Goal: Transaction & Acquisition: Purchase product/service

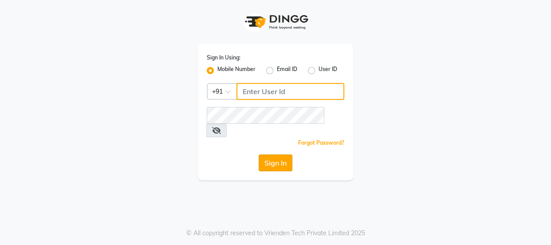
type input "7328050830"
click at [277, 154] on button "Sign In" at bounding box center [275, 162] width 34 height 17
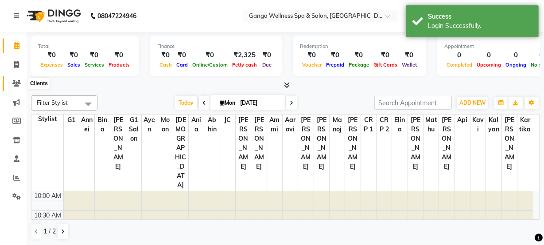
click at [18, 86] on icon at bounding box center [16, 83] width 8 height 7
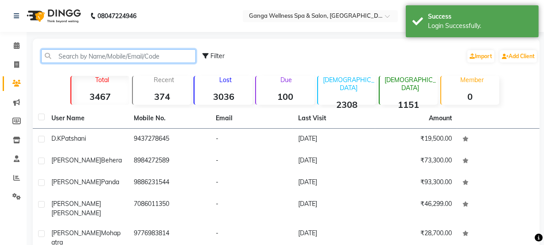
click at [112, 57] on input "text" at bounding box center [118, 56] width 155 height 14
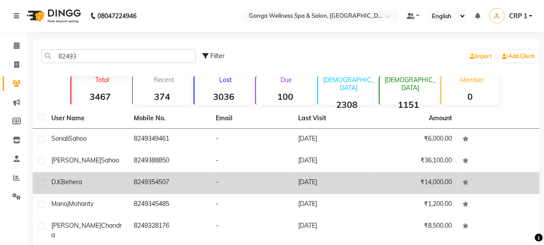
click at [86, 179] on div "D.K Behera" at bounding box center [87, 181] width 72 height 9
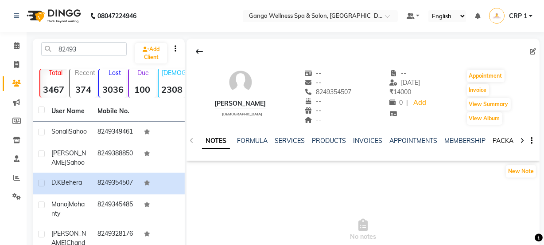
click at [500, 142] on link "PACKAGES" at bounding box center [509, 141] width 33 height 8
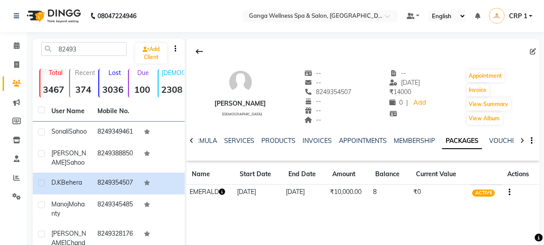
click at [225, 191] on icon "button" at bounding box center [222, 191] width 6 height 6
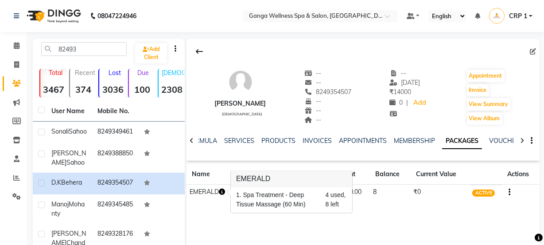
click at [426, 228] on div "D.K Behera male -- -- 8249354507 -- -- -- -- 27-07-2025 ₹ 14000 0 | Add Appoint…" at bounding box center [363, 172] width 353 height 266
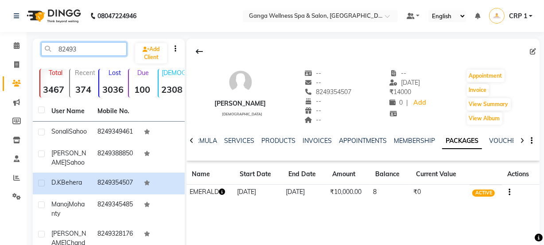
click at [90, 50] on input "82493" at bounding box center [84, 49] width 86 height 14
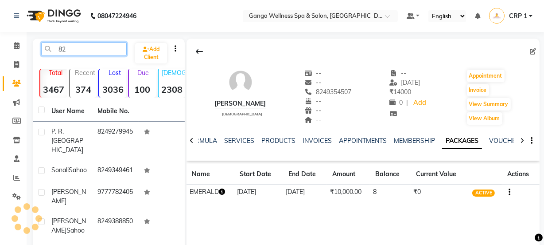
type input "8"
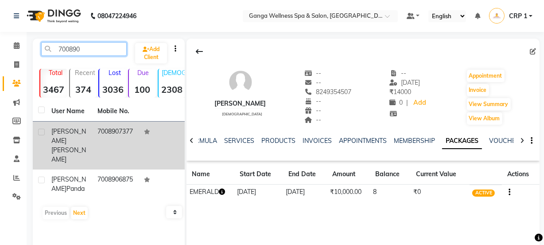
type input "700890"
click at [70, 141] on span "[PERSON_NAME]" at bounding box center [68, 135] width 35 height 17
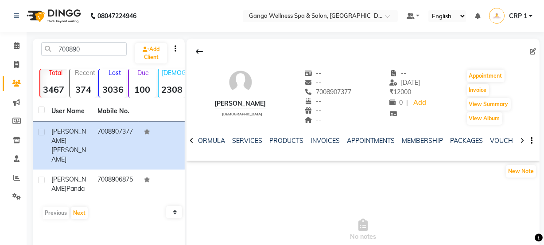
click at [453, 136] on div "PACKAGES" at bounding box center [466, 140] width 33 height 9
click at [452, 139] on link "PACKAGES" at bounding box center [466, 141] width 33 height 8
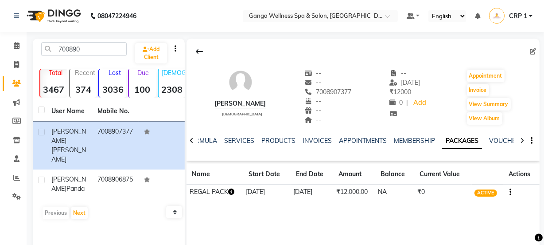
click at [235, 192] on icon "button" at bounding box center [231, 191] width 6 height 6
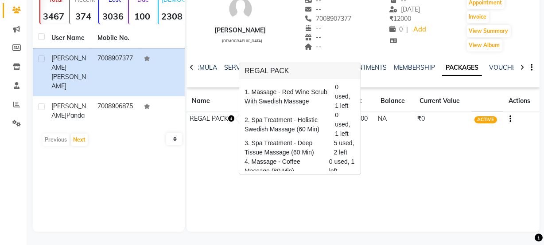
click at [81, 153] on div "700890 Add Client Total 3467 Recent 374 Lost 3036 Due 100 Male 2308 Female 1151…" at bounding box center [109, 98] width 152 height 266
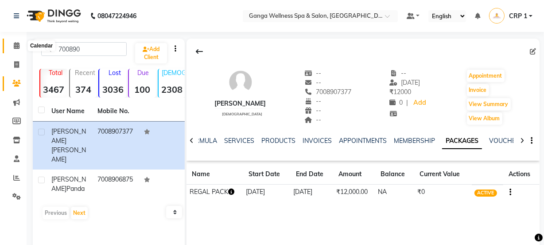
click at [13, 50] on span at bounding box center [17, 46] width 16 height 10
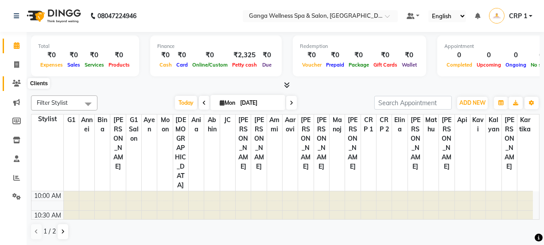
click at [20, 83] on icon at bounding box center [16, 83] width 8 height 7
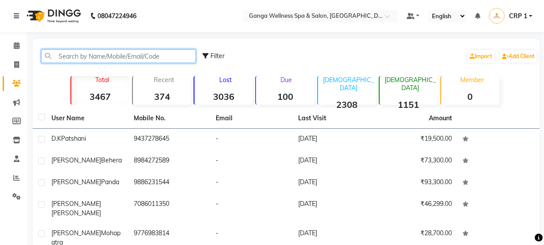
click at [153, 59] on input "text" at bounding box center [118, 56] width 155 height 14
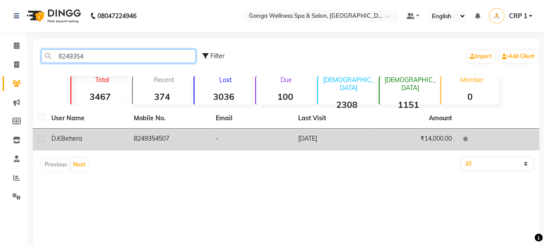
type input "8249354"
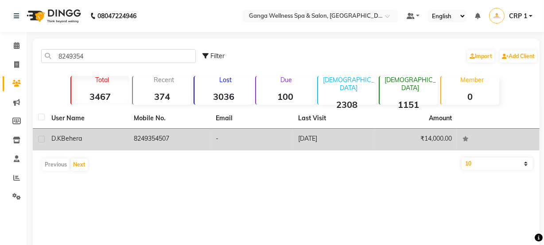
click at [158, 145] on td "8249354507" at bounding box center [170, 140] width 82 height 22
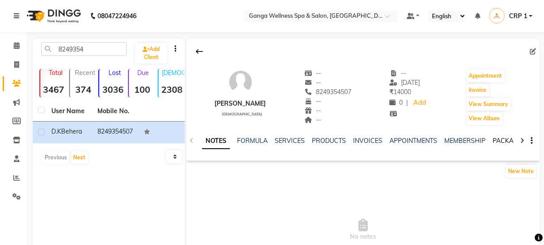
click at [499, 142] on link "PACKAGES" at bounding box center [509, 141] width 33 height 8
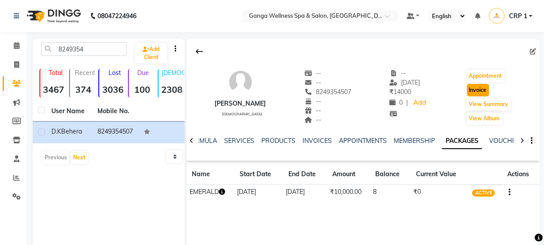
click at [479, 88] on button "Invoice" at bounding box center [478, 90] width 22 height 12
select select "service"
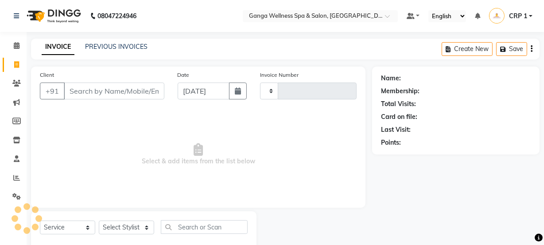
scroll to position [22, 0]
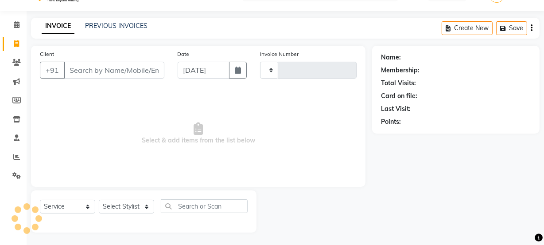
type input "2271"
select select "715"
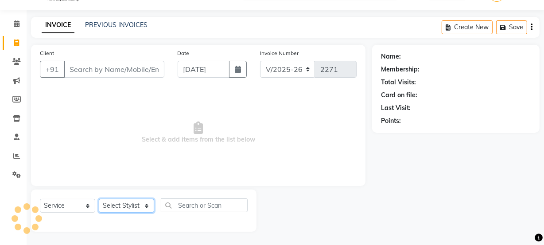
click at [122, 206] on select "Select Stylist" at bounding box center [126, 206] width 55 height 14
type input "8249354507"
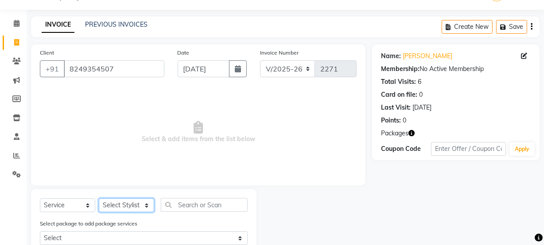
select select "90084"
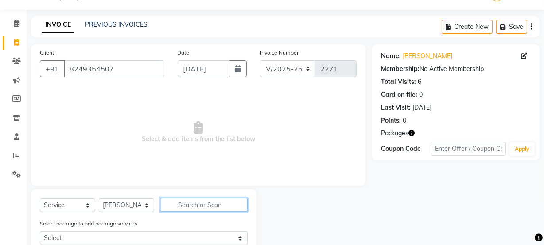
click at [191, 199] on input "text" at bounding box center [204, 205] width 87 height 14
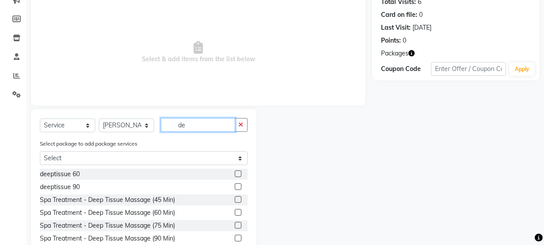
scroll to position [102, 0]
type input "de"
click at [235, 212] on label at bounding box center [238, 211] width 7 height 7
click at [235, 212] on input "checkbox" at bounding box center [238, 212] width 6 height 6
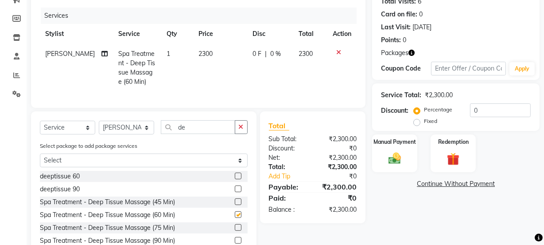
checkbox input "false"
click at [448, 159] on img at bounding box center [453, 159] width 21 height 16
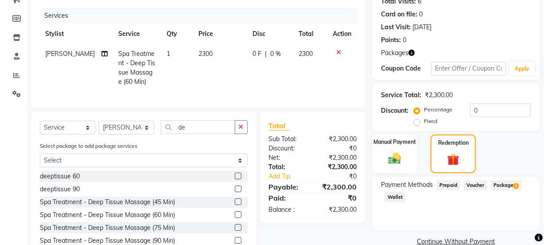
click at [510, 186] on span "Package 1" at bounding box center [506, 185] width 31 height 10
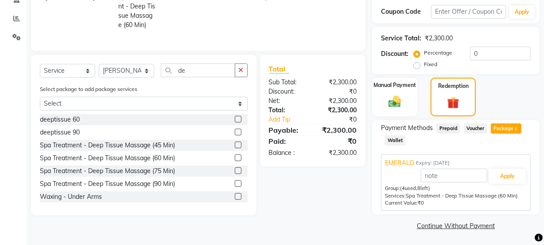
scroll to position [160, 0]
click at [507, 176] on button "Apply" at bounding box center [507, 175] width 37 height 15
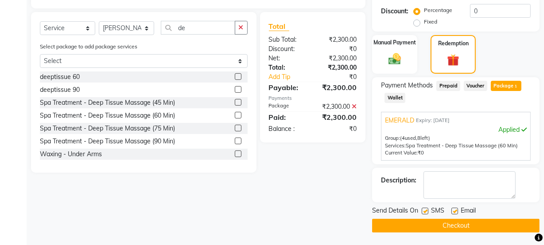
scroll to position [202, 0]
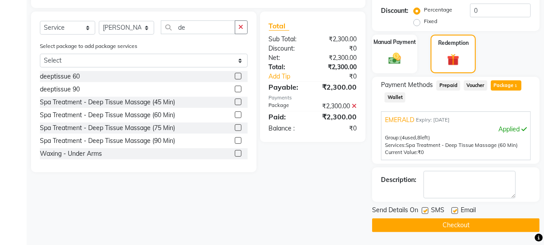
click at [449, 221] on button "Checkout" at bounding box center [456, 225] width 168 height 14
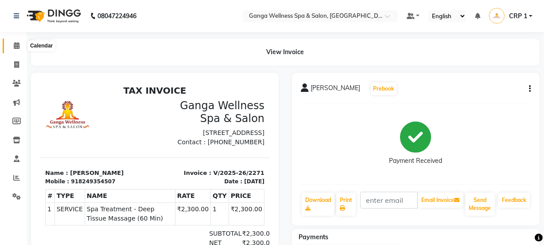
click at [16, 46] on icon at bounding box center [17, 45] width 6 height 7
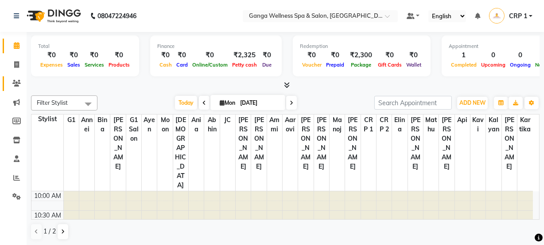
click at [21, 79] on span at bounding box center [17, 83] width 16 height 10
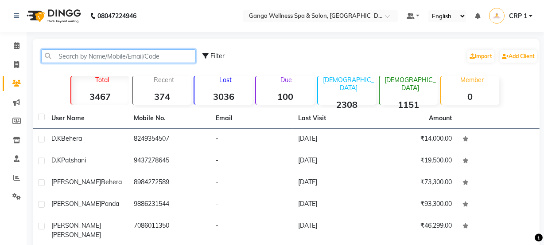
click at [108, 60] on input "text" at bounding box center [118, 56] width 155 height 14
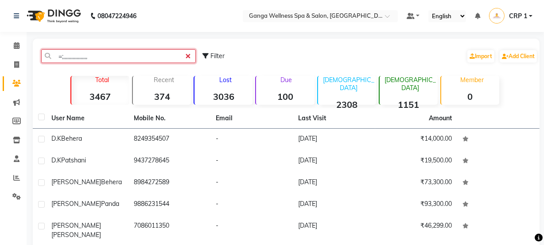
type input "=;,,,,,,,,,,,,,,,,,,"
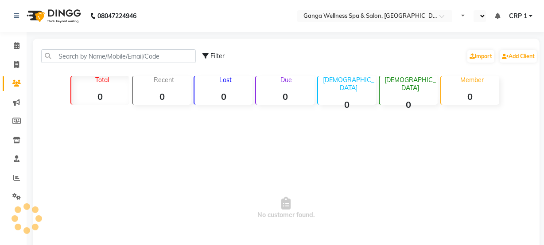
select select "en"
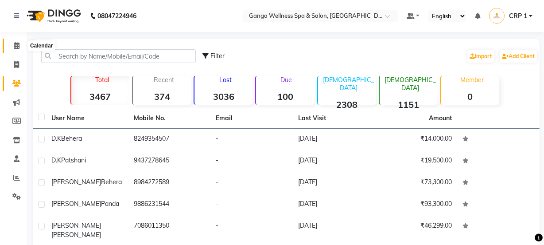
click at [22, 45] on span at bounding box center [17, 46] width 16 height 10
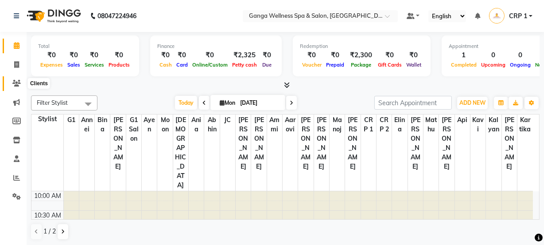
click at [19, 81] on icon at bounding box center [16, 83] width 8 height 7
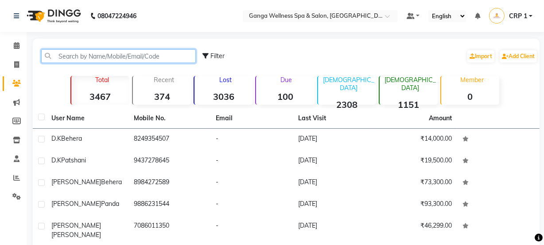
click at [145, 60] on input "text" at bounding box center [118, 56] width 155 height 14
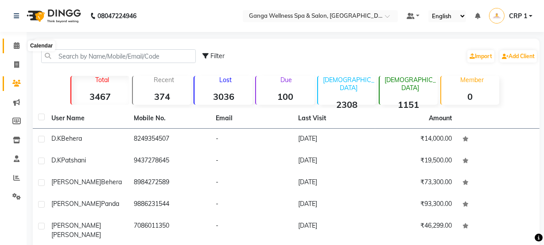
click at [15, 46] on icon at bounding box center [17, 45] width 6 height 7
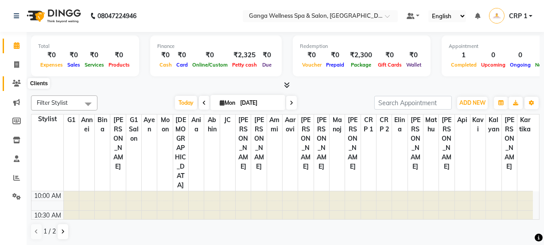
click at [20, 87] on span at bounding box center [17, 83] width 16 height 10
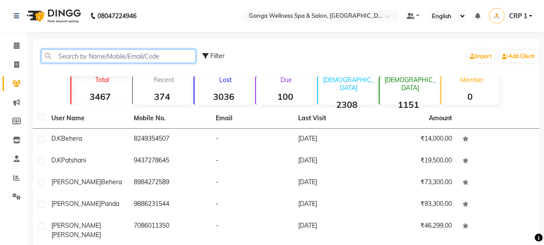
click at [76, 53] on input "text" at bounding box center [118, 56] width 155 height 14
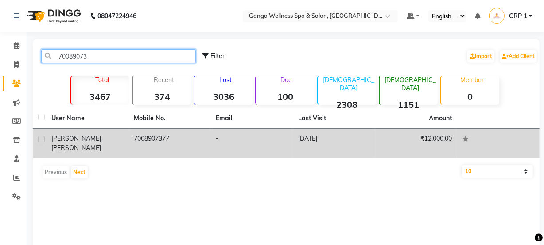
type input "70089073"
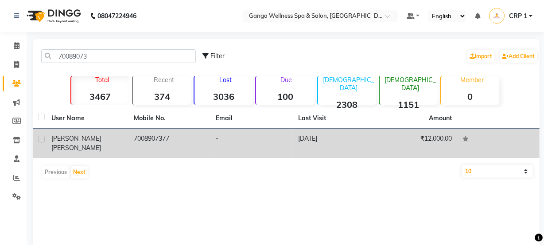
click at [172, 151] on td "7008907377" at bounding box center [170, 143] width 82 height 29
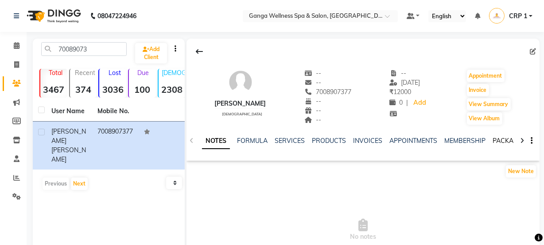
click at [498, 139] on link "PACKAGES" at bounding box center [509, 141] width 33 height 8
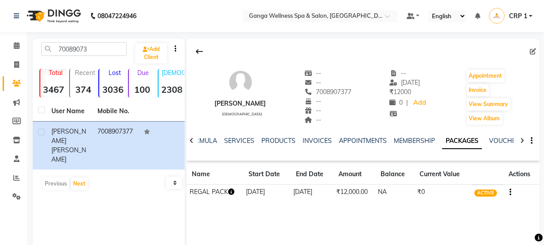
click at [233, 192] on icon "button" at bounding box center [231, 191] width 6 height 6
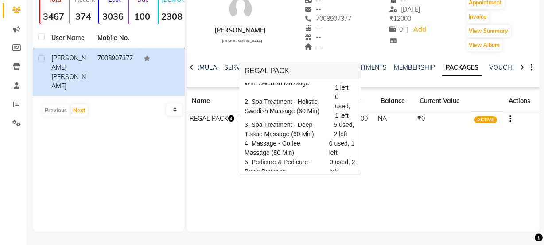
scroll to position [33, 0]
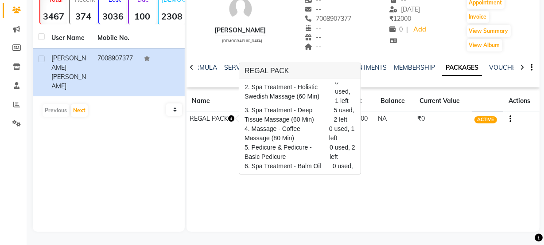
click at [283, 195] on div "KRISHNA CHANDRA PATRA male -- -- 7008907377 -- -- -- -- 09-08-2025 ₹ 12000 0 | …" at bounding box center [363, 98] width 353 height 266
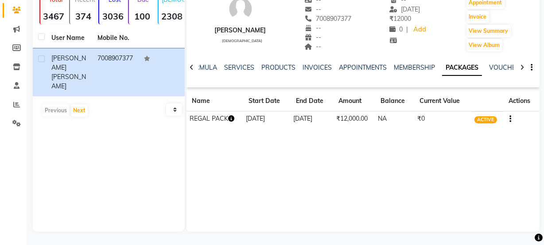
click at [231, 118] on icon "button" at bounding box center [231, 118] width 6 height 6
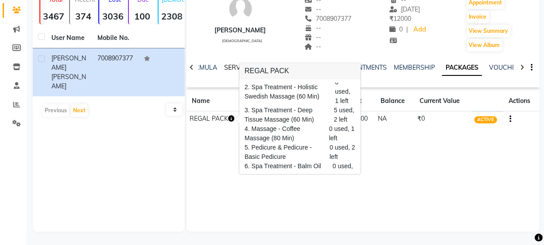
click at [231, 63] on link "SERVICES" at bounding box center [239, 67] width 30 height 8
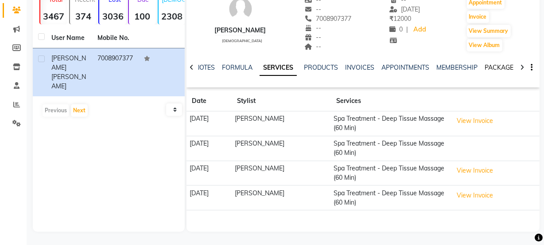
click at [499, 65] on link "PACKAGES" at bounding box center [501, 67] width 33 height 8
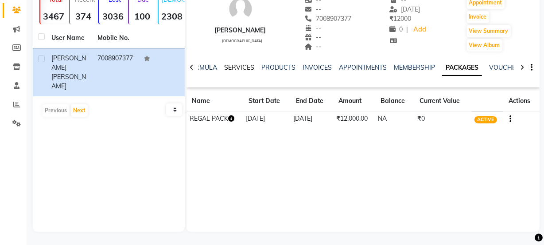
click at [239, 71] on link "SERVICES" at bounding box center [239, 67] width 30 height 8
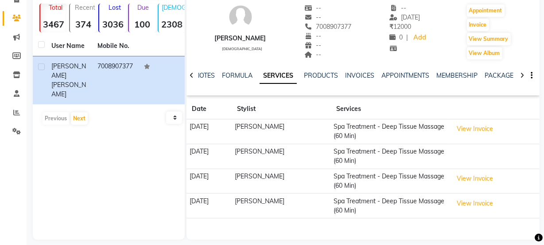
scroll to position [73, 0]
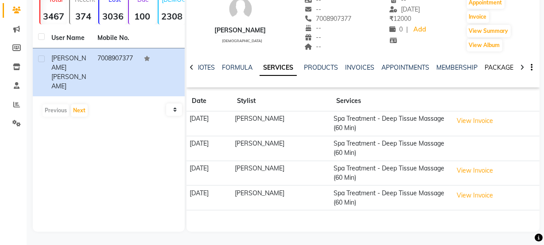
click at [494, 67] on link "PACKAGES" at bounding box center [501, 67] width 33 height 8
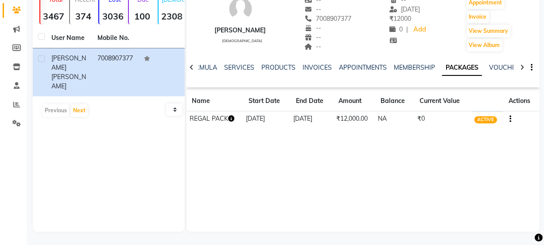
click at [230, 118] on icon "button" at bounding box center [231, 118] width 6 height 6
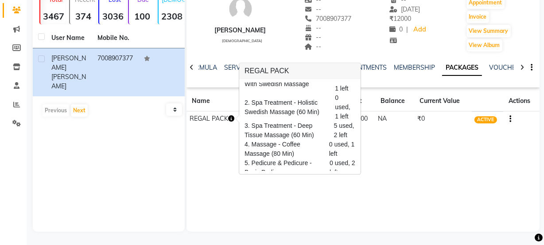
scroll to position [33, 0]
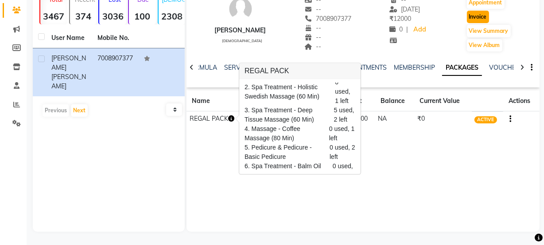
click at [484, 22] on button "Invoice" at bounding box center [478, 17] width 22 height 12
select select "service"
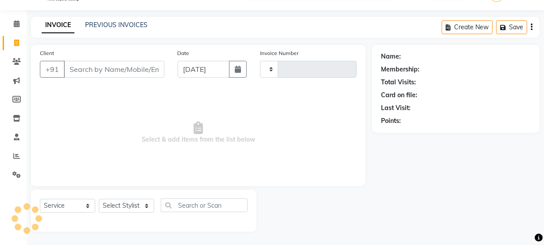
scroll to position [22, 0]
type input "2272"
select select "715"
type input "7008907377"
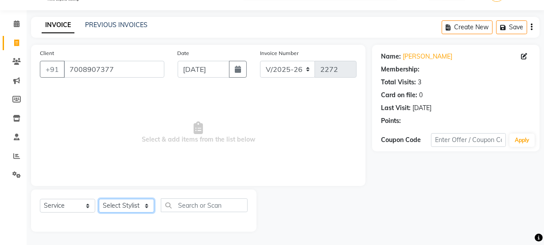
click at [130, 204] on select "Select Stylist Aarovi Abhin Alisha Ammi Ania Annei Api Ayen Bikash Bina CRP 1 C…" at bounding box center [126, 206] width 55 height 14
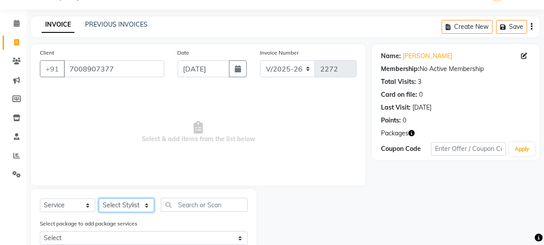
select select "79434"
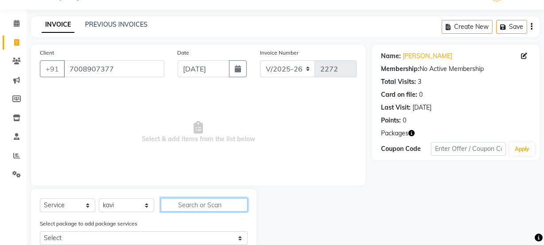
click at [186, 211] on input "text" at bounding box center [204, 205] width 87 height 14
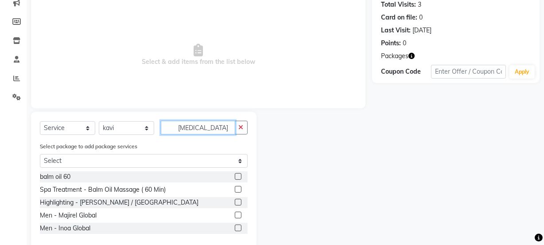
scroll to position [102, 0]
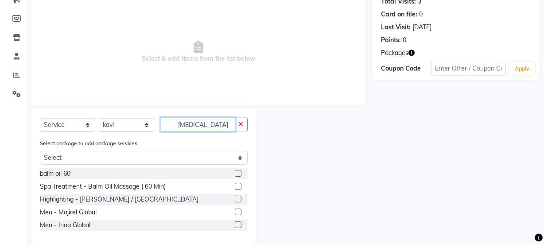
type input "bal"
click at [236, 186] on label at bounding box center [238, 186] width 7 height 7
click at [236, 186] on input "checkbox" at bounding box center [238, 187] width 6 height 6
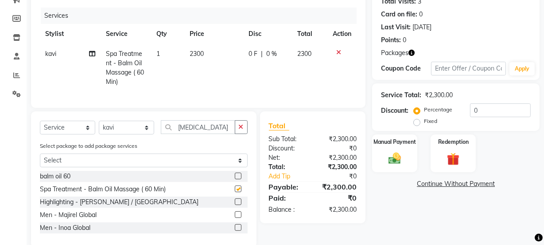
checkbox input "false"
click at [200, 134] on input "bal" at bounding box center [198, 127] width 74 height 14
click at [124, 134] on select "Select Stylist Aarovi Abhin Alisha Ammi Ania Annei Api Ayen Bikash Bina CRP 1 C…" at bounding box center [126, 128] width 55 height 14
select select "45438"
click at [99, 126] on select "Select Stylist Aarovi Abhin Alisha Ammi Ania Annei Api Ayen Bikash Bina CRP 1 C…" at bounding box center [126, 128] width 55 height 14
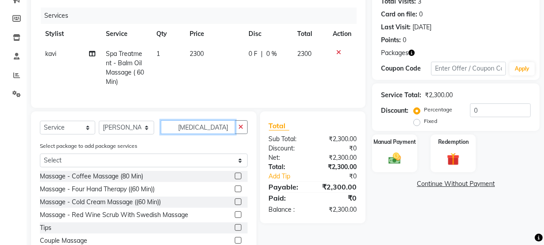
click at [195, 133] on input "bal" at bounding box center [198, 127] width 74 height 14
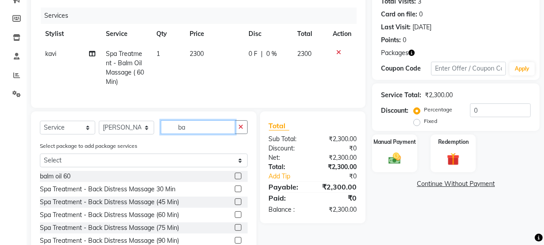
type input "b"
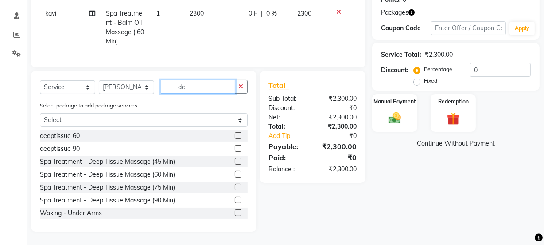
scroll to position [149, 0]
type input "de"
click at [235, 174] on label at bounding box center [238, 174] width 7 height 7
click at [235, 174] on input "checkbox" at bounding box center [238, 175] width 6 height 6
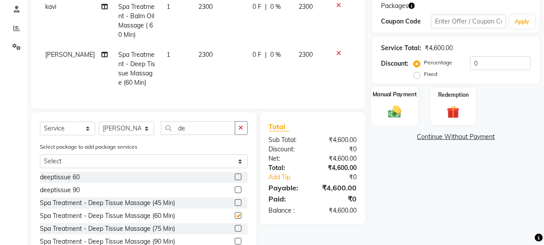
checkbox input "false"
click at [451, 113] on img at bounding box center [453, 112] width 21 height 16
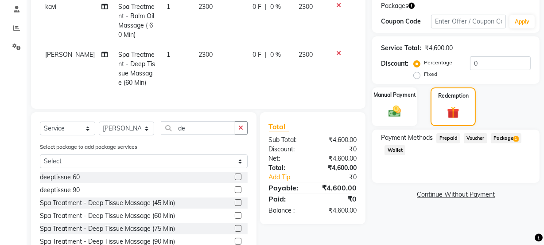
click at [511, 141] on span "Package 1" at bounding box center [506, 138] width 31 height 10
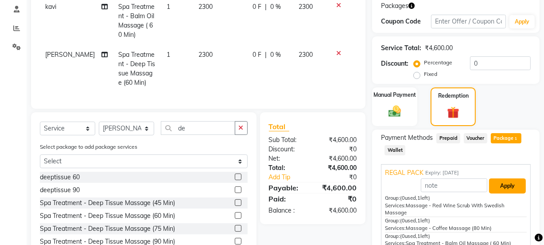
click at [507, 185] on button "Apply" at bounding box center [507, 185] width 37 height 15
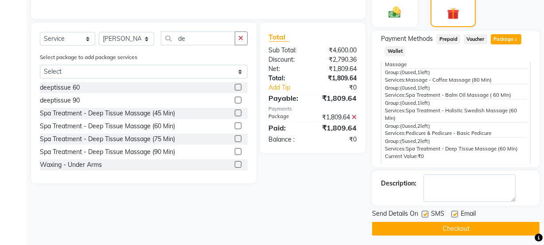
scroll to position [252, 0]
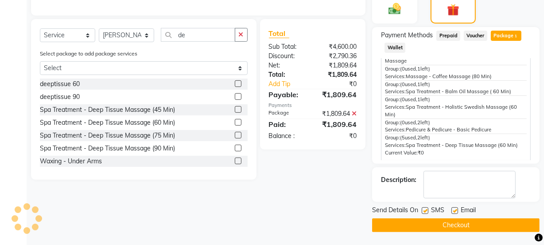
click at [487, 224] on button "Checkout" at bounding box center [456, 225] width 168 height 14
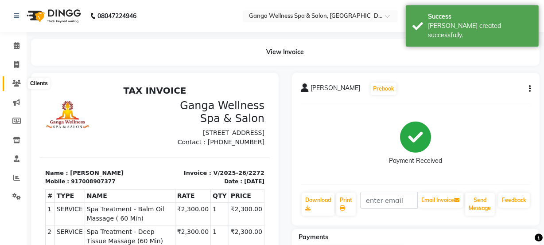
click at [19, 84] on icon at bounding box center [16, 83] width 8 height 7
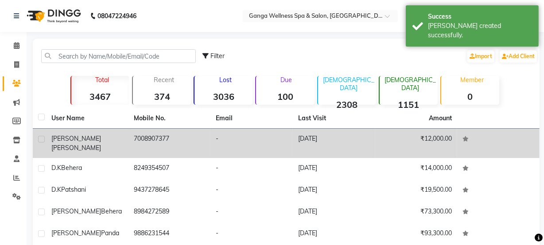
click at [94, 143] on div "KRISHNA CHANDRA PATRA" at bounding box center [87, 143] width 72 height 19
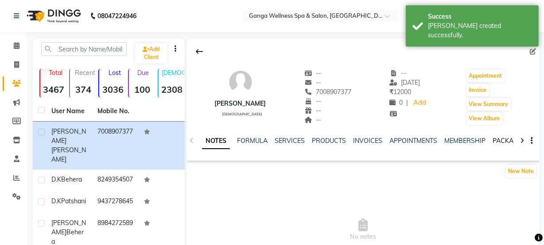
click at [495, 139] on link "PACKAGES" at bounding box center [509, 141] width 33 height 8
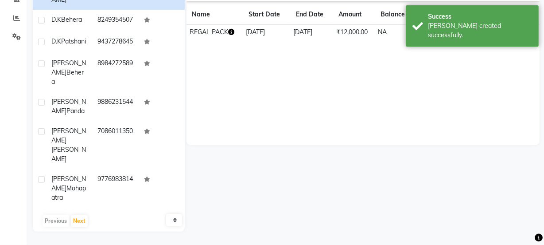
scroll to position [119, 0]
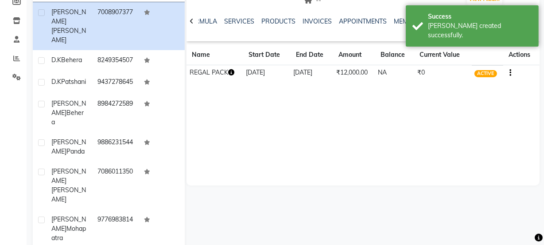
click at [234, 71] on icon "button" at bounding box center [231, 72] width 6 height 6
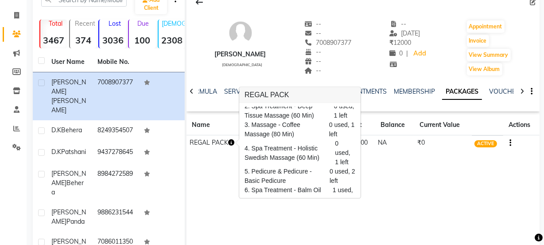
scroll to position [0, 0]
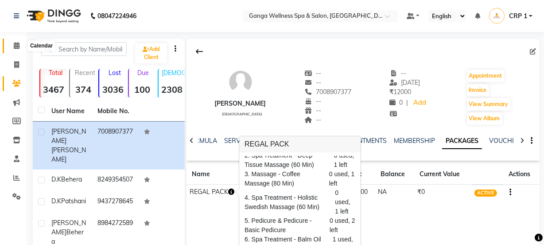
click at [18, 46] on icon at bounding box center [17, 45] width 6 height 7
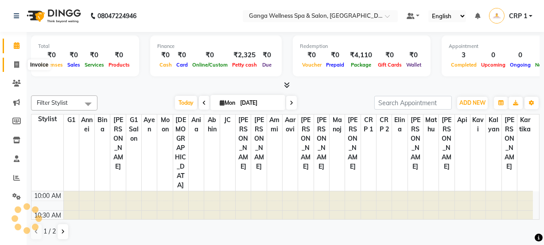
click at [18, 66] on icon at bounding box center [16, 64] width 5 height 7
select select "service"
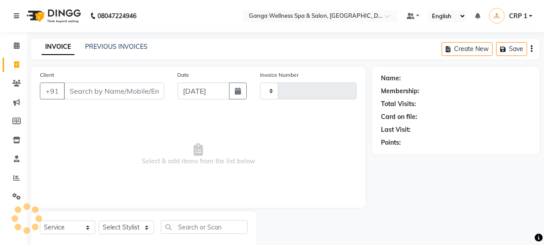
type input "2273"
select select "715"
click at [136, 42] on div "PREVIOUS INVOICES" at bounding box center [116, 46] width 63 height 9
click at [136, 45] on link "PREVIOUS INVOICES" at bounding box center [116, 47] width 63 height 8
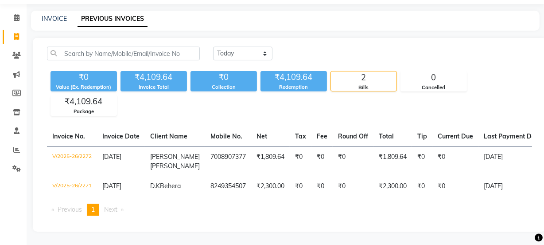
scroll to position [43, 0]
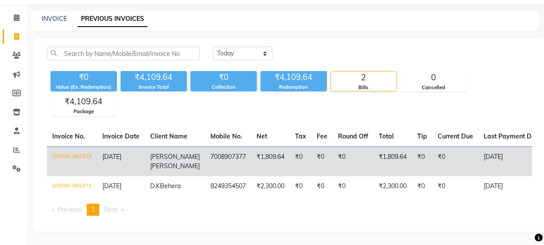
click at [210, 147] on td "7008907377" at bounding box center [228, 161] width 46 height 30
click at [156, 153] on span "[PERSON_NAME]" at bounding box center [175, 157] width 50 height 8
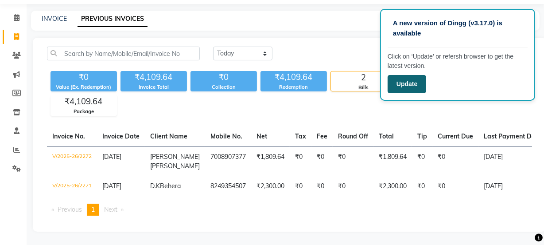
click at [413, 84] on button "Update" at bounding box center [407, 84] width 39 height 18
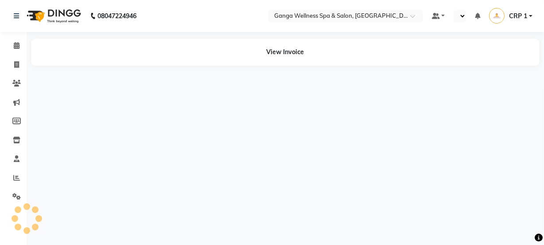
select select "en"
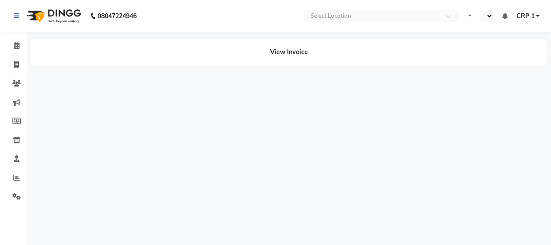
select select "en"
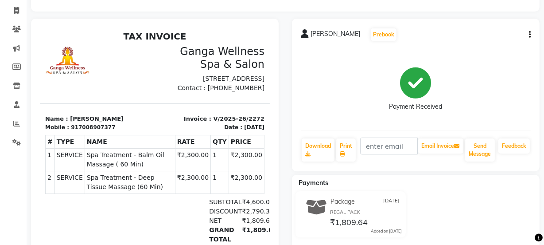
scroll to position [40, 0]
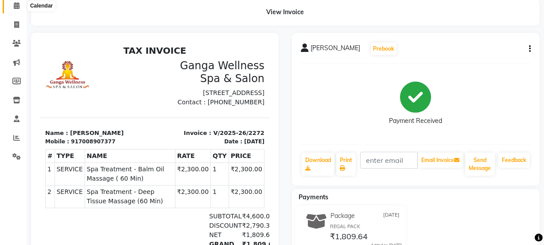
click at [19, 4] on icon at bounding box center [17, 5] width 6 height 7
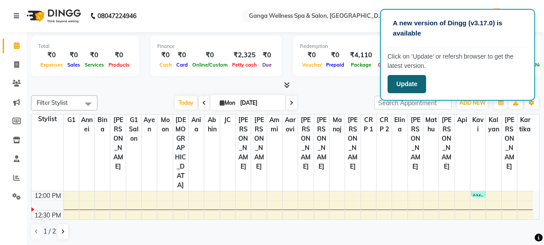
click at [409, 85] on button "Update" at bounding box center [407, 84] width 39 height 18
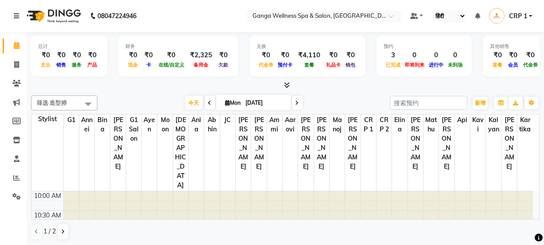
click at [432, 10] on select "英语 英语 Español العربية मराठी हिंदी ગુજરાતી தமிழ் 中文" at bounding box center [449, 16] width 34 height 12
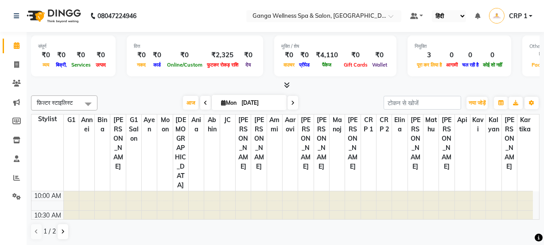
click at [444, 18] on select "English ENGLISH Español العربية मराठी हिंदी ગુજરાતી தமிழ் 中文" at bounding box center [449, 16] width 34 height 12
select select "en"
click at [432, 10] on select "English ENGLISH Español العربية मराठी हिंदी ગુજરાતી தமிழ் 中文" at bounding box center [451, 16] width 38 height 12
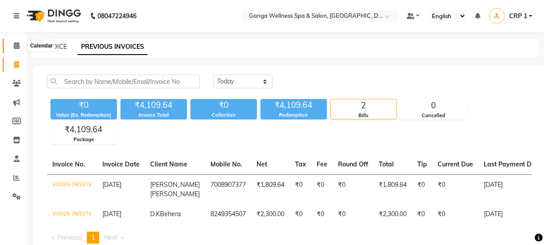
click at [14, 44] on icon at bounding box center [17, 45] width 6 height 7
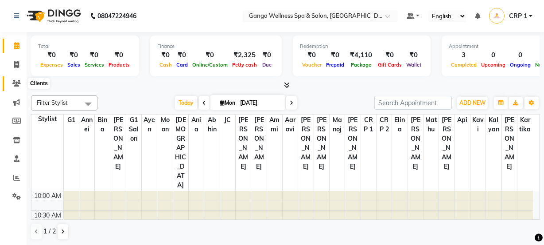
click at [18, 84] on icon at bounding box center [16, 83] width 8 height 7
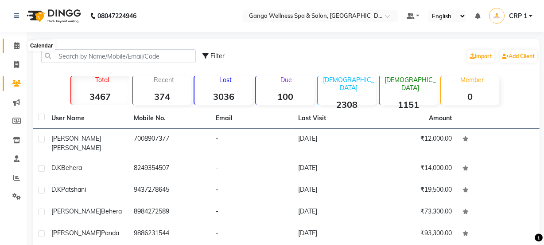
click at [18, 49] on span at bounding box center [17, 46] width 16 height 10
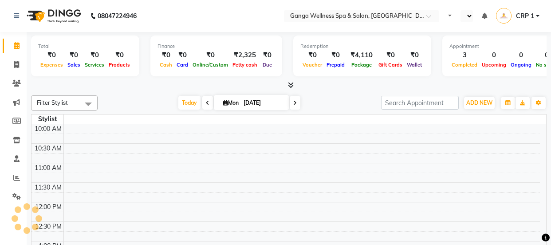
select select "en"
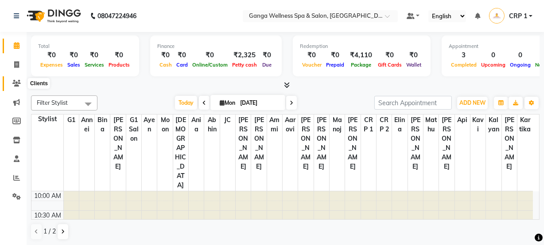
click at [15, 80] on icon at bounding box center [16, 83] width 8 height 7
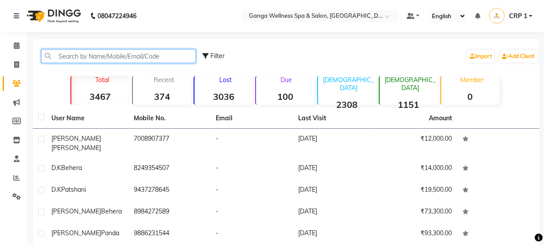
click at [75, 60] on input "text" at bounding box center [118, 56] width 155 height 14
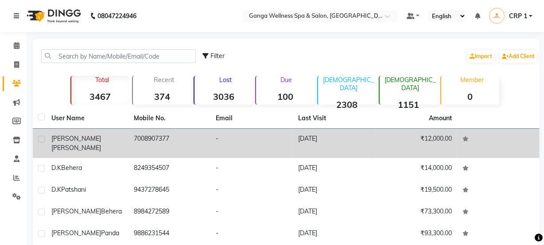
click at [101, 137] on span "KRISHNA CHANDRA" at bounding box center [76, 138] width 50 height 8
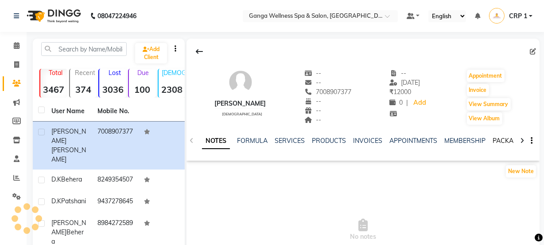
click at [501, 140] on link "PACKAGES" at bounding box center [509, 141] width 33 height 8
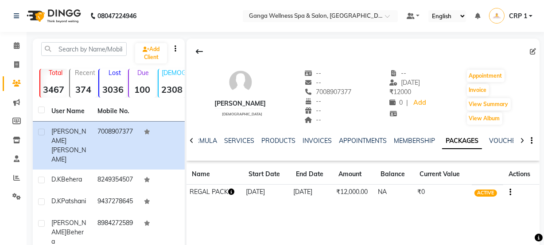
click at [234, 192] on icon "button" at bounding box center [231, 191] width 6 height 6
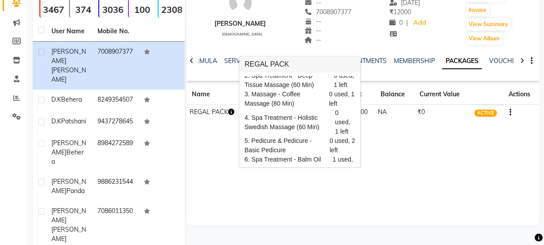
scroll to position [80, 0]
drag, startPoint x: 469, startPoint y: 190, endPoint x: 462, endPoint y: 190, distance: 7.5
click at [462, 190] on div "KRISHNA CHANDRA PATRA male -- -- 7008907377 -- -- -- -- 01-09-2025 ₹ 12000 0 | …" at bounding box center [363, 91] width 353 height 266
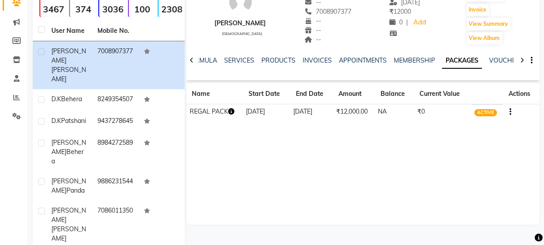
click at [506, 107] on button "button" at bounding box center [508, 111] width 5 height 9
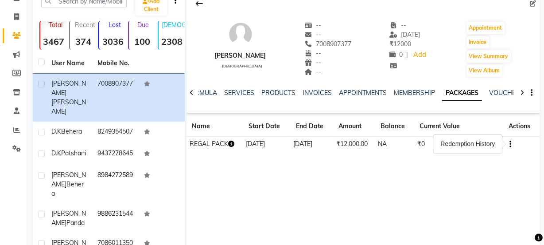
scroll to position [0, 0]
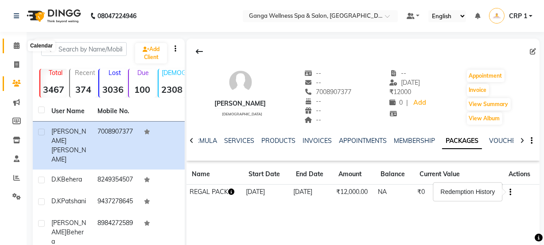
click at [16, 46] on icon at bounding box center [17, 45] width 6 height 7
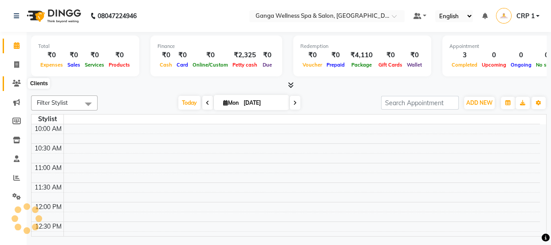
click at [16, 86] on icon at bounding box center [16, 83] width 8 height 7
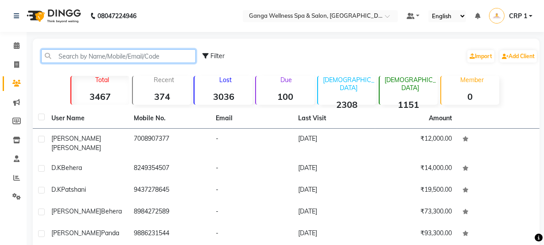
click at [109, 56] on input "text" at bounding box center [118, 56] width 155 height 14
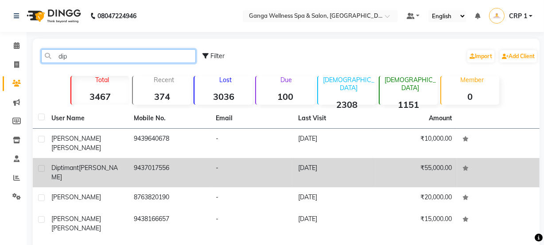
type input "dip"
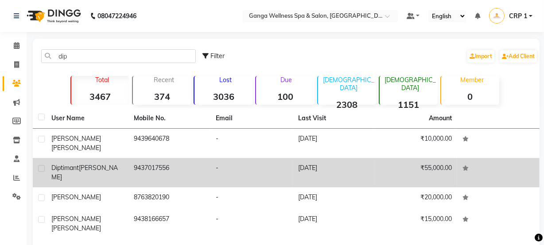
click at [120, 164] on div "Diptimant Prusty" at bounding box center [87, 172] width 72 height 19
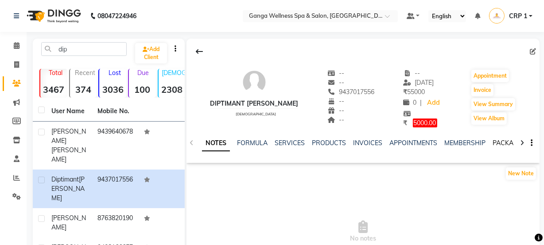
click at [493, 143] on link "PACKAGES" at bounding box center [509, 143] width 33 height 8
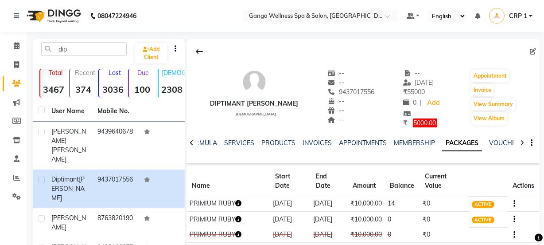
click at [266, 207] on td "PRIMIUM RUBY" at bounding box center [228, 204] width 83 height 16
click at [242, 222] on icon "button" at bounding box center [239, 219] width 6 height 6
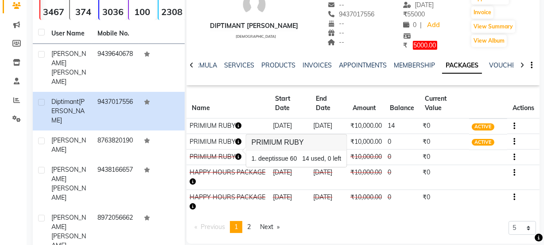
scroll to position [80, 0]
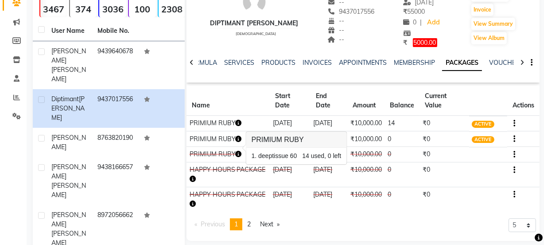
click at [239, 121] on icon "button" at bounding box center [239, 123] width 6 height 6
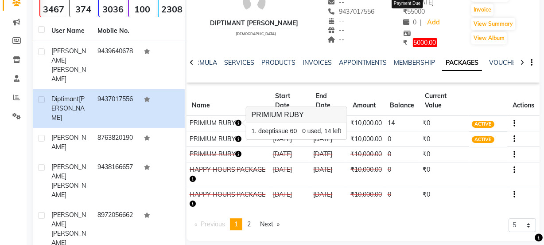
click at [414, 43] on span "5000.00" at bounding box center [425, 42] width 24 height 9
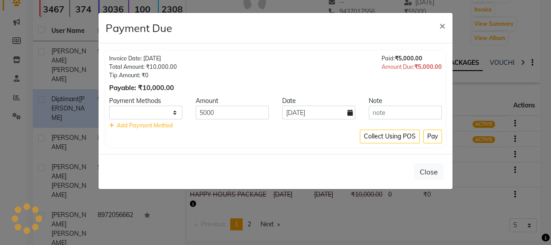
select select "1"
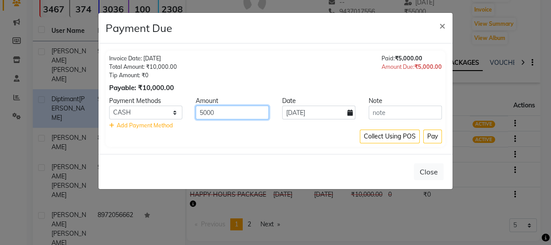
click at [203, 110] on input "5000" at bounding box center [232, 113] width 73 height 14
type input "1000"
click at [433, 137] on button "Pay" at bounding box center [432, 136] width 19 height 14
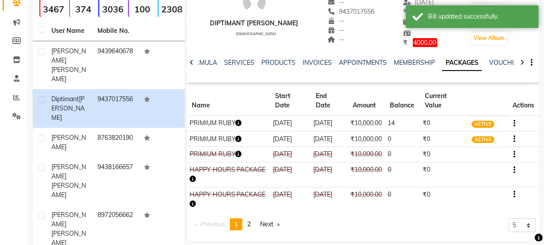
scroll to position [40, 0]
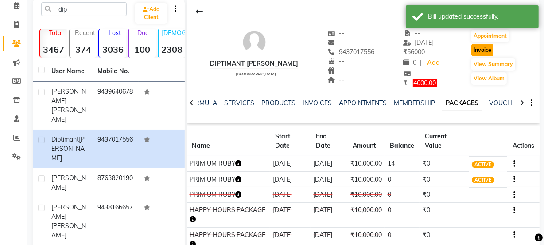
click at [480, 51] on button "Invoice" at bounding box center [483, 50] width 22 height 12
select select "service"
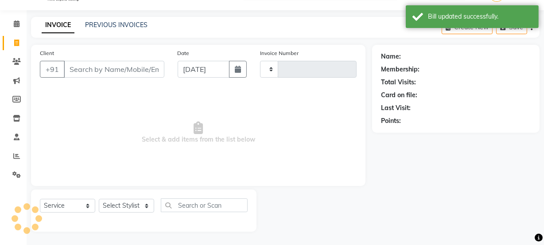
scroll to position [22, 0]
type input "2273"
select select "715"
click at [109, 205] on select "Select Stylist" at bounding box center [126, 206] width 55 height 14
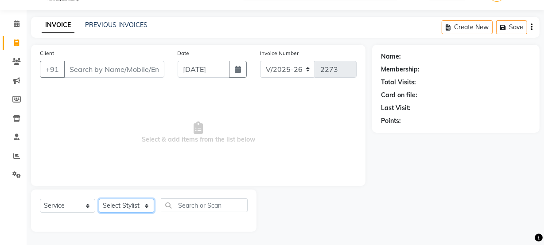
type input "9437017556"
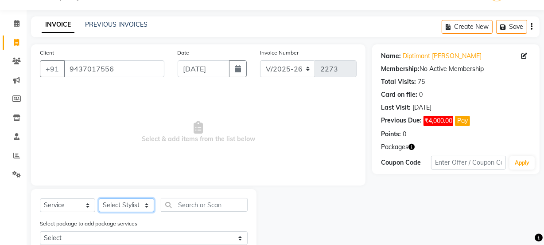
select select "45438"
click at [99, 198] on select "Select Stylist Aarovi Abhin Alisha Ammi Ania Annei Api Ayen Bikash Bina CRP 1 C…" at bounding box center [126, 205] width 55 height 14
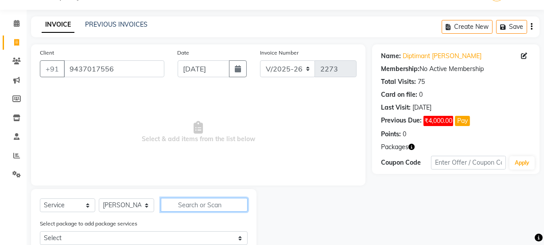
click at [210, 201] on input "text" at bounding box center [204, 205] width 87 height 14
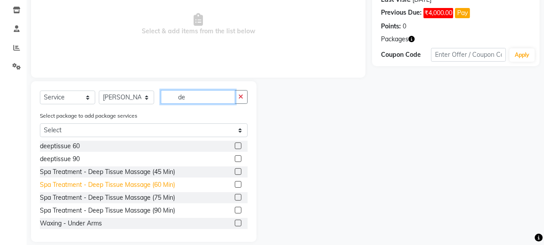
scroll to position [141, 0]
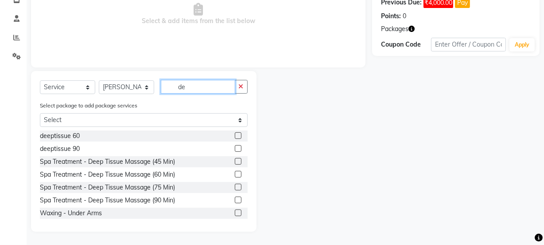
type input "de"
click at [235, 134] on label at bounding box center [238, 135] width 7 height 7
click at [235, 134] on input "checkbox" at bounding box center [238, 136] width 6 height 6
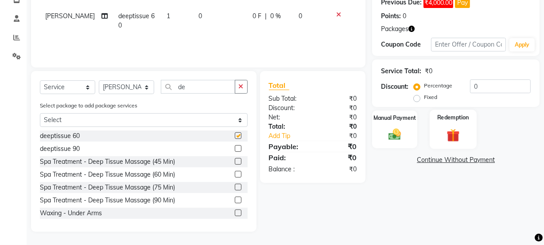
checkbox input "false"
click at [457, 134] on img at bounding box center [453, 135] width 21 height 16
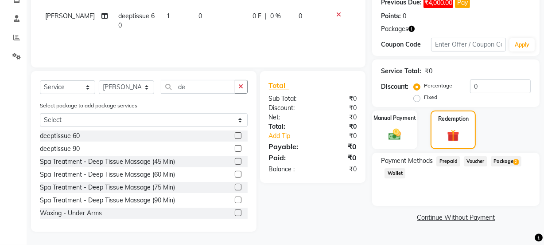
click at [505, 160] on span "Package 2" at bounding box center [506, 161] width 31 height 10
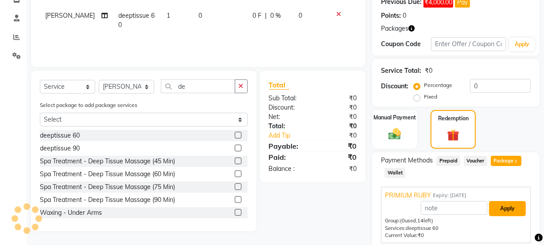
click at [506, 208] on button "Apply" at bounding box center [507, 208] width 37 height 15
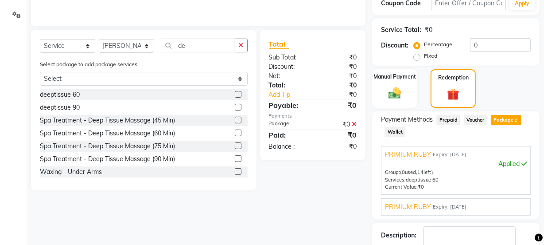
scroll to position [236, 0]
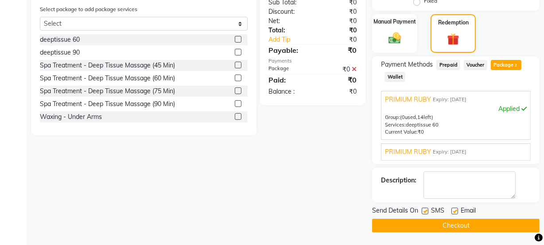
click at [484, 223] on button "Checkout" at bounding box center [456, 226] width 168 height 14
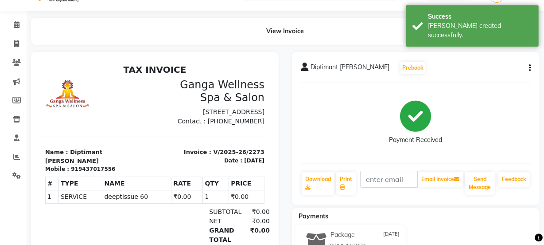
scroll to position [40, 0]
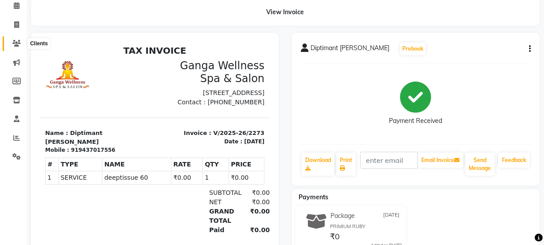
click at [20, 40] on icon at bounding box center [16, 43] width 8 height 7
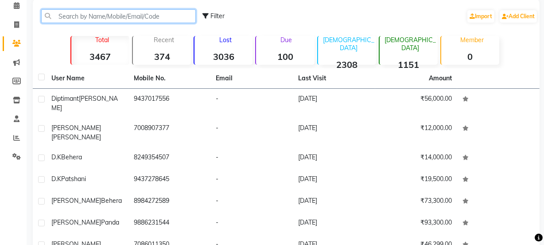
click at [92, 10] on input "text" at bounding box center [118, 16] width 155 height 14
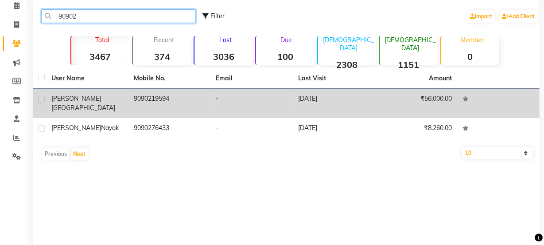
type input "90902"
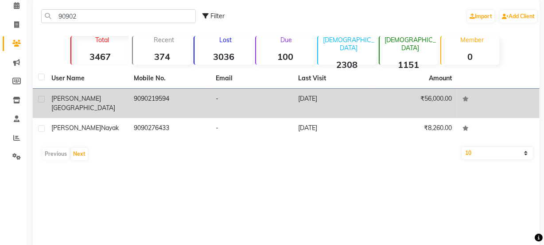
click at [129, 98] on td "9090219594" at bounding box center [170, 103] width 82 height 29
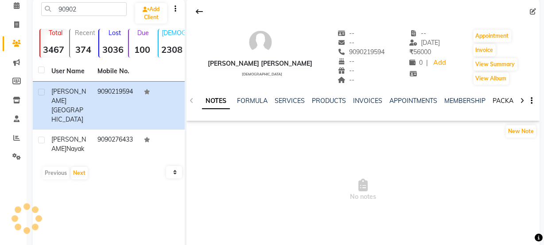
click at [499, 101] on link "PACKAGES" at bounding box center [509, 101] width 33 height 8
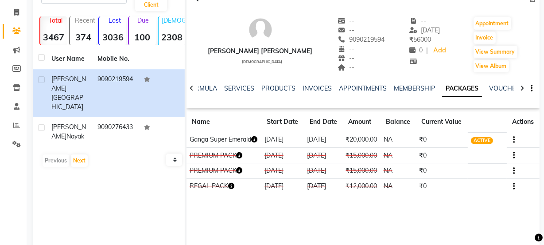
scroll to position [73, 0]
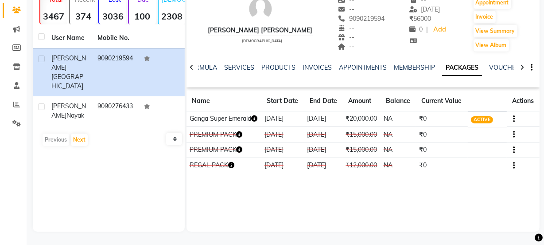
click at [252, 121] on icon "button" at bounding box center [255, 118] width 6 height 6
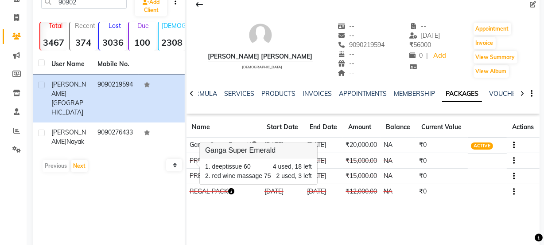
scroll to position [33, 0]
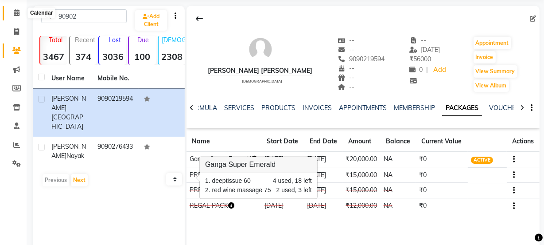
click at [17, 12] on icon at bounding box center [17, 12] width 6 height 7
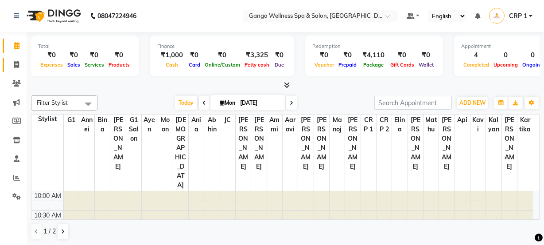
click at [17, 67] on icon at bounding box center [16, 64] width 5 height 7
select select "715"
select select "service"
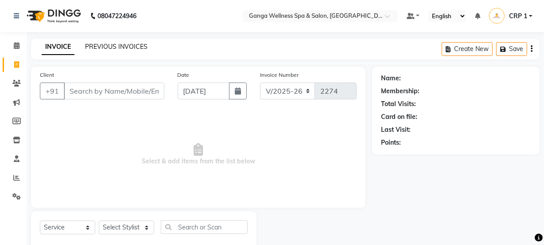
click at [127, 44] on link "PREVIOUS INVOICES" at bounding box center [116, 47] width 63 height 8
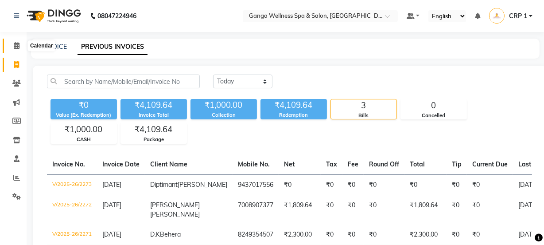
click at [16, 45] on icon at bounding box center [17, 45] width 6 height 7
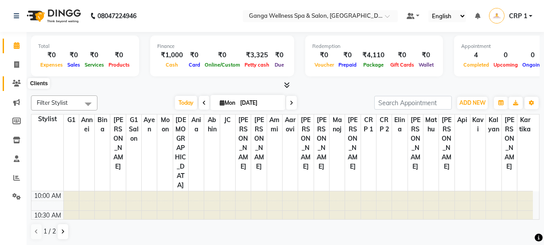
click at [16, 81] on icon at bounding box center [16, 83] width 8 height 7
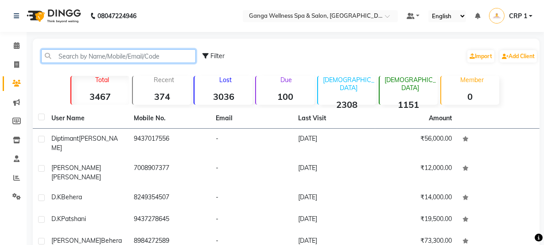
click at [130, 56] on input "text" at bounding box center [118, 56] width 155 height 14
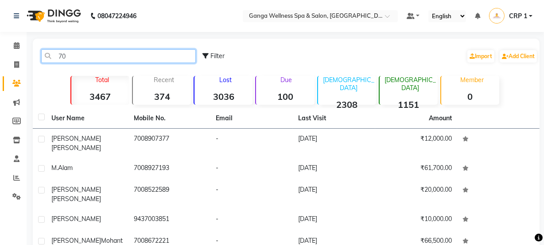
type input "7"
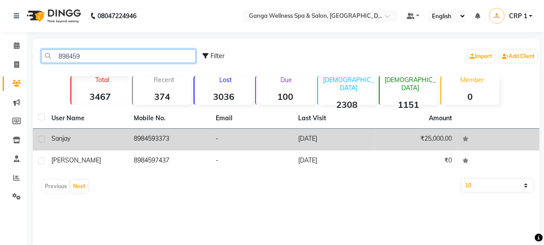
type input "898459"
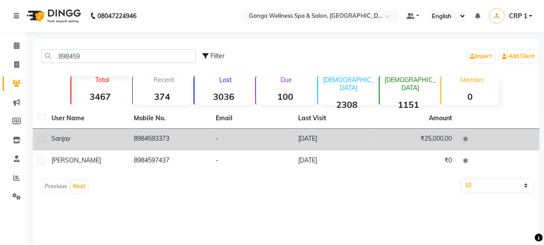
click at [204, 144] on td "8984593373" at bounding box center [170, 140] width 82 height 22
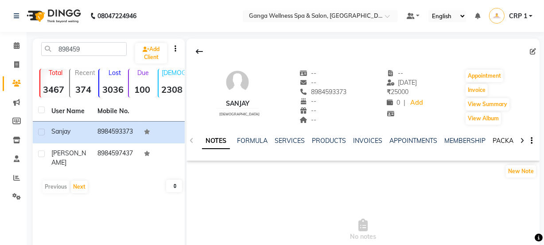
click at [501, 143] on link "PACKAGES" at bounding box center [509, 141] width 33 height 8
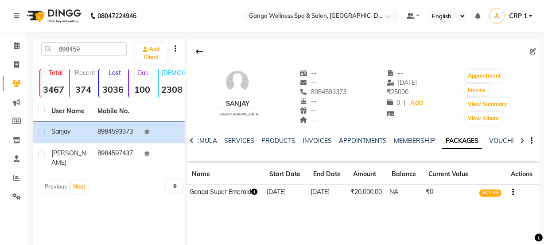
click at [257, 195] on button "button" at bounding box center [255, 191] width 6 height 9
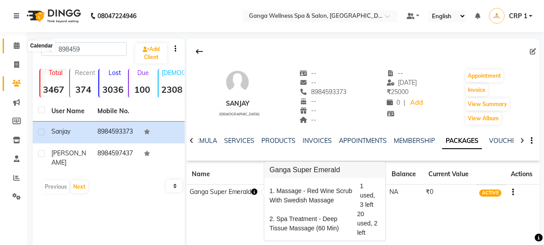
click at [17, 47] on icon at bounding box center [17, 45] width 6 height 7
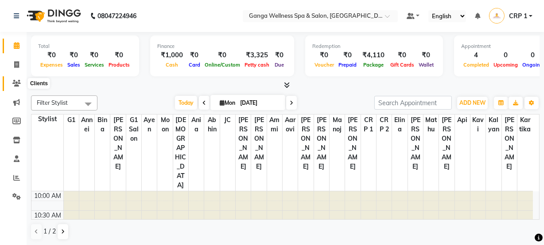
click at [18, 80] on icon at bounding box center [16, 83] width 8 height 7
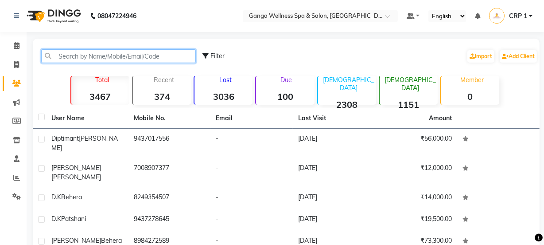
click at [115, 57] on input "text" at bounding box center [118, 56] width 155 height 14
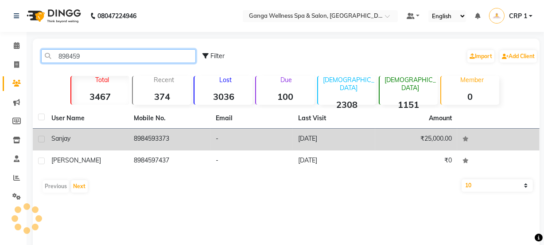
type input "898459"
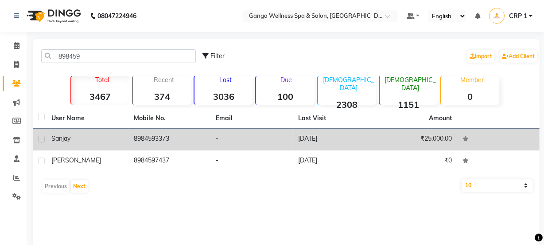
click at [90, 139] on div "Sanjay" at bounding box center [87, 138] width 72 height 9
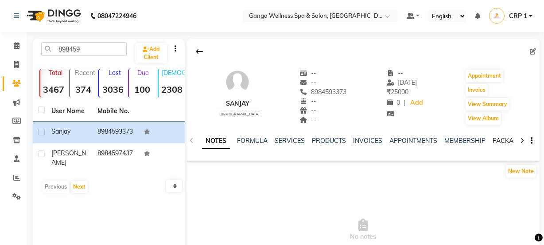
click at [505, 139] on link "PACKAGES" at bounding box center [509, 141] width 33 height 8
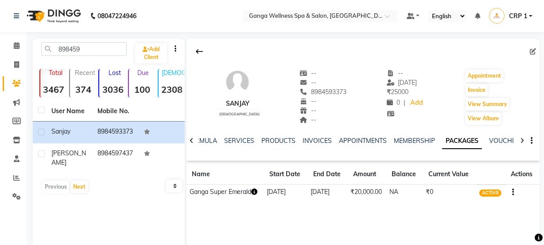
click at [256, 188] on icon "button" at bounding box center [255, 191] width 6 height 6
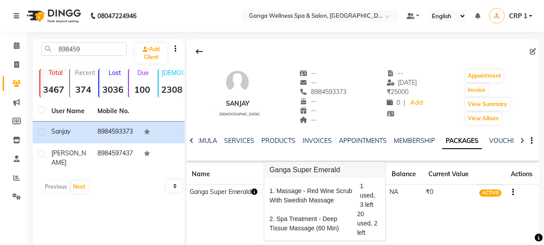
click at [239, 164] on th "Name" at bounding box center [225, 174] width 77 height 20
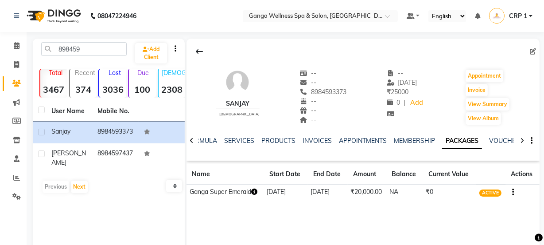
click at [258, 192] on icon "button" at bounding box center [255, 191] width 6 height 6
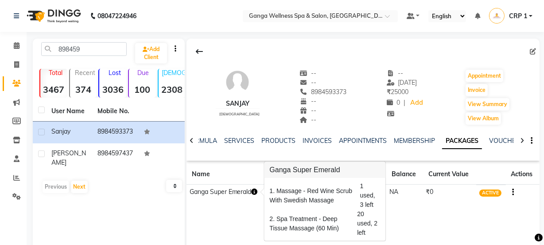
click at [399, 215] on div "Sanjay male -- -- 8984593373 -- -- -- -- 28-07-2025 ₹ 25000 0 | Add Appointment…" at bounding box center [363, 172] width 353 height 266
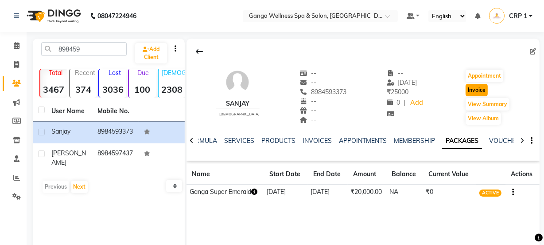
click at [470, 90] on button "Invoice" at bounding box center [477, 90] width 22 height 12
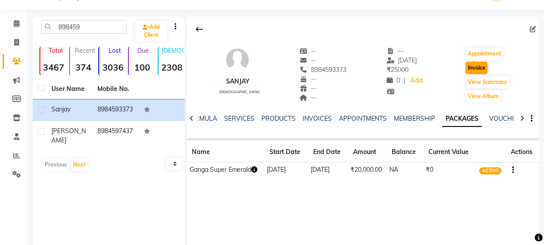
select select "715"
select select "service"
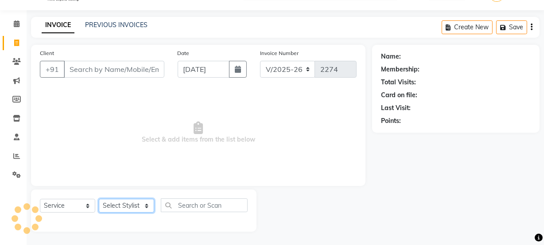
click at [129, 203] on select "Select Stylist" at bounding box center [126, 206] width 55 height 14
type input "8984593373"
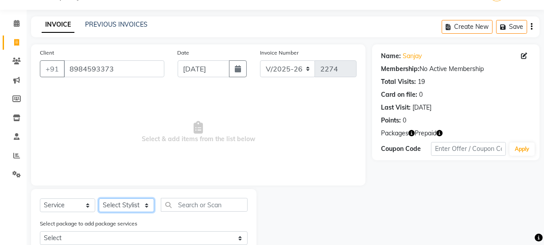
select select "69036"
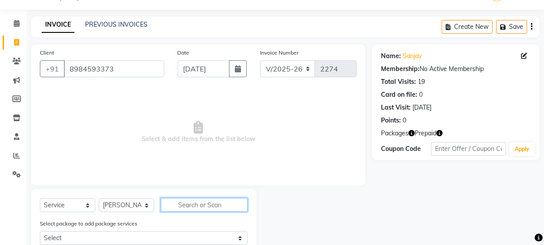
click at [183, 208] on input "text" at bounding box center [204, 205] width 87 height 14
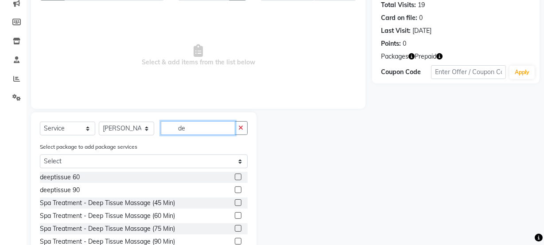
scroll to position [102, 0]
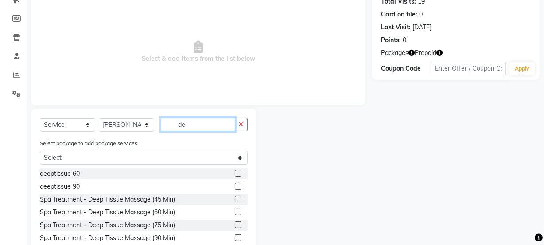
type input "de"
click at [235, 212] on label at bounding box center [238, 211] width 7 height 7
click at [235, 212] on input "checkbox" at bounding box center [238, 212] width 6 height 6
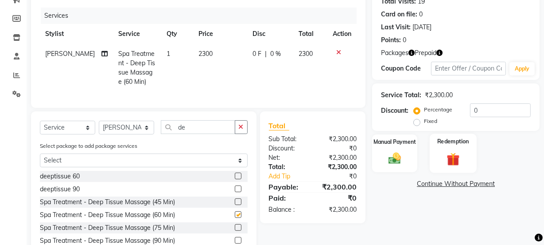
checkbox input "false"
click at [449, 157] on img at bounding box center [453, 159] width 21 height 16
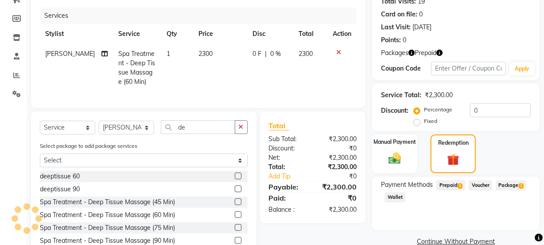
click at [505, 187] on span "Package 1" at bounding box center [511, 185] width 31 height 10
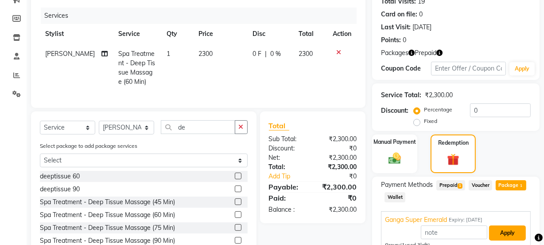
click at [503, 232] on button "Apply" at bounding box center [507, 232] width 37 height 15
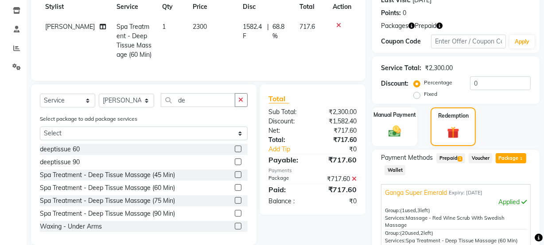
scroll to position [217, 0]
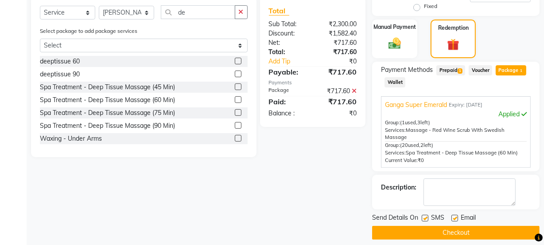
click at [459, 226] on button "Checkout" at bounding box center [456, 233] width 168 height 14
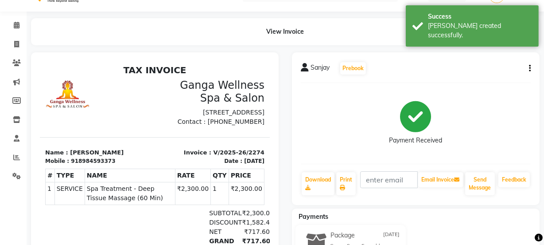
scroll to position [40, 0]
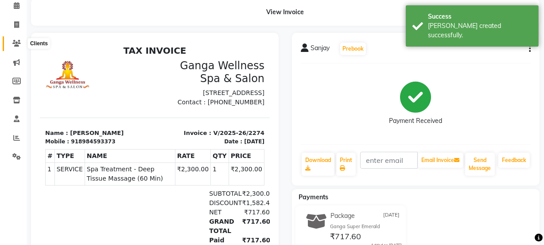
click at [15, 42] on icon at bounding box center [16, 43] width 8 height 7
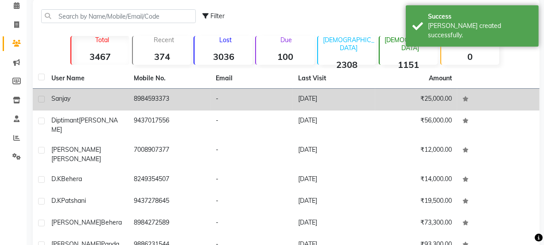
click at [77, 104] on td "Sanjay" at bounding box center [87, 100] width 82 height 22
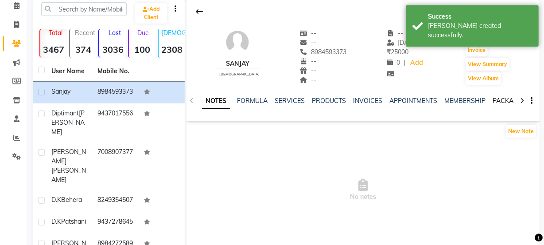
click at [503, 104] on link "PACKAGES" at bounding box center [509, 101] width 33 height 8
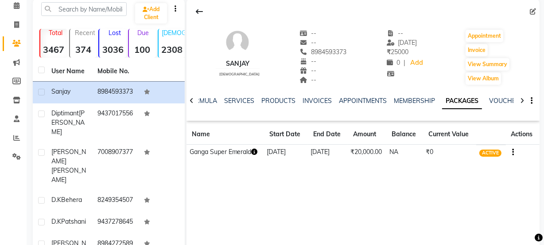
click at [255, 150] on icon "button" at bounding box center [255, 152] width 6 height 6
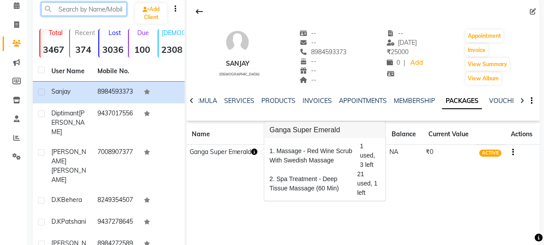
click at [68, 10] on input "text" at bounding box center [84, 9] width 86 height 14
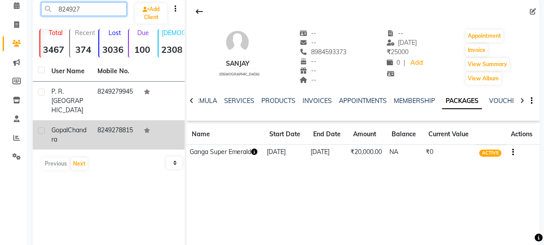
type input "824927"
click at [129, 135] on td "8249278815" at bounding box center [115, 134] width 46 height 29
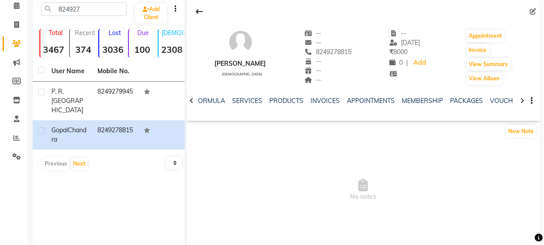
click at [481, 101] on ul "NOTES FORMULA SERVICES PRODUCTS INVOICES APPOINTMENTS MEMBERSHIP PACKAGES VOUCH…" at bounding box center [441, 100] width 563 height 9
click at [475, 100] on link "PACKAGES" at bounding box center [466, 101] width 33 height 8
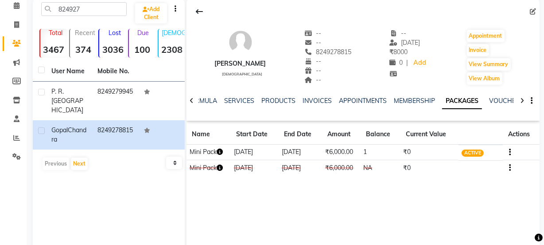
click at [222, 152] on icon "button" at bounding box center [220, 152] width 6 height 6
click at [248, 218] on div "Gopal Chandra male -- -- 8249278815 -- -- -- -- 27-07-2025 ₹ 8000 0 | Add Appoi…" at bounding box center [363, 132] width 353 height 266
click at [222, 166] on icon "button" at bounding box center [220, 167] width 6 height 6
drag, startPoint x: 281, startPoint y: 212, endPoint x: 214, endPoint y: 167, distance: 80.8
click at [280, 211] on div "Gopal Chandra male -- -- 8249278815 -- -- -- -- 27-07-2025 ₹ 8000 0 | Add Appoi…" at bounding box center [363, 132] width 353 height 266
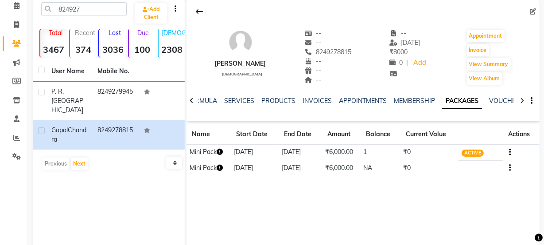
click at [220, 152] on icon "button" at bounding box center [220, 152] width 6 height 6
click at [282, 196] on div "Gopal Chandra male -- -- 8249278815 -- -- -- -- 27-07-2025 ₹ 8000 0 | Add Appoi…" at bounding box center [363, 132] width 353 height 266
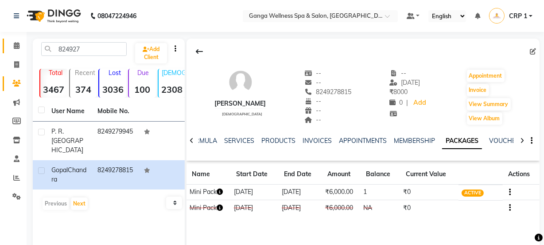
click at [19, 46] on icon at bounding box center [17, 45] width 6 height 7
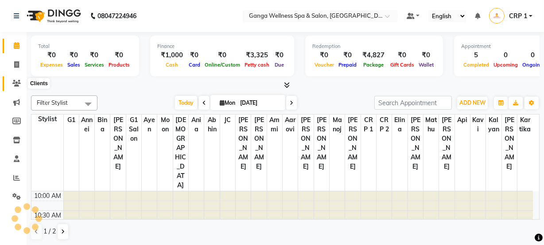
click at [18, 81] on icon at bounding box center [16, 83] width 8 height 7
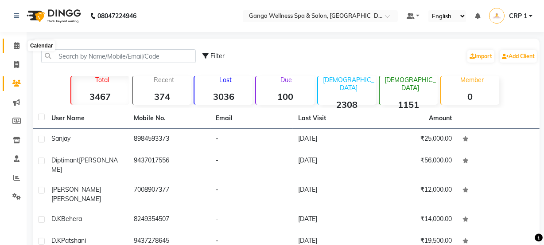
click at [19, 42] on span at bounding box center [17, 46] width 16 height 10
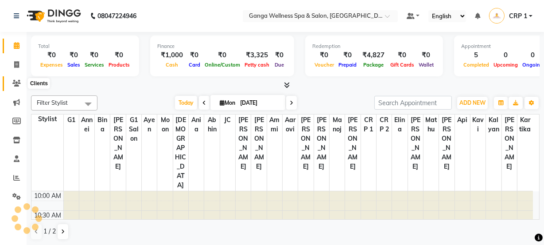
click at [16, 82] on icon at bounding box center [16, 83] width 8 height 7
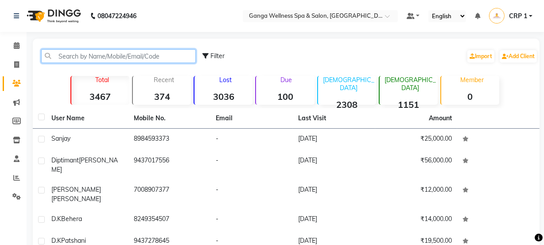
click at [97, 58] on input "text" at bounding box center [118, 56] width 155 height 14
type input "b"
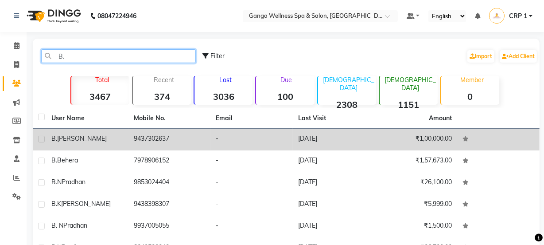
type input "B."
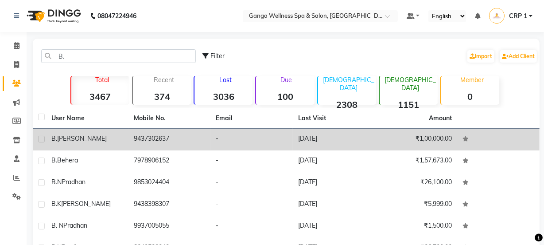
click at [174, 135] on td "9437302637" at bounding box center [170, 140] width 82 height 22
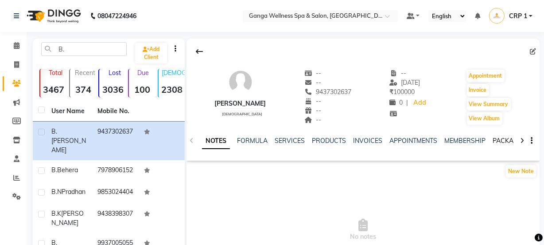
click at [497, 143] on link "PACKAGES" at bounding box center [509, 141] width 33 height 8
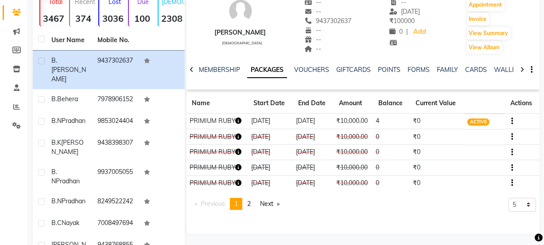
scroll to position [39, 0]
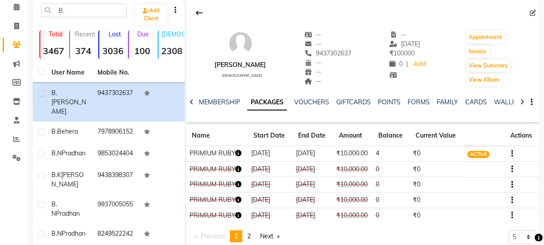
click at [238, 155] on icon "button" at bounding box center [239, 153] width 6 height 6
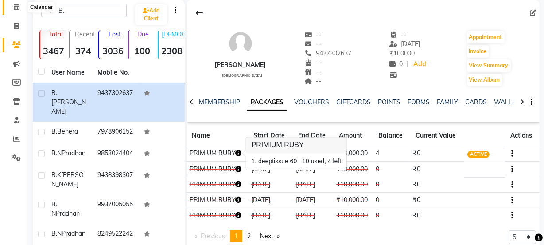
click at [14, 10] on span at bounding box center [17, 7] width 16 height 10
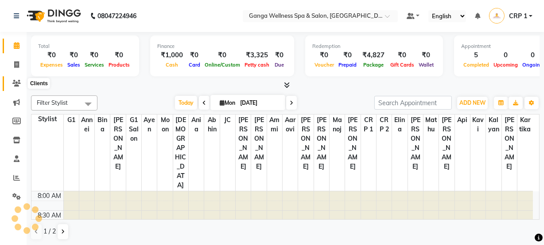
click at [17, 82] on icon at bounding box center [16, 83] width 8 height 7
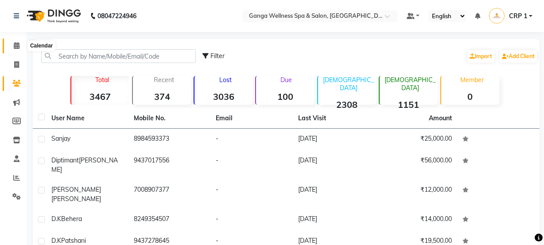
click at [16, 44] on icon at bounding box center [17, 45] width 6 height 7
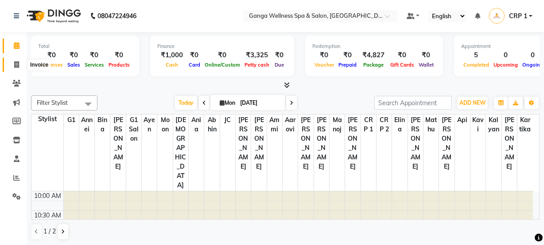
click at [14, 63] on icon at bounding box center [16, 64] width 5 height 7
select select "service"
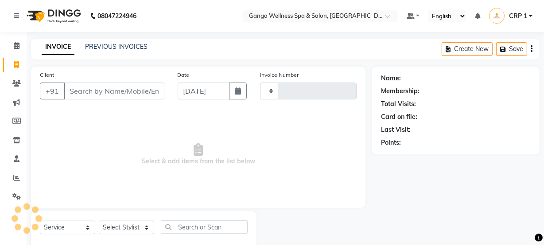
type input "2275"
select select "715"
click at [110, 44] on link "PREVIOUS INVOICES" at bounding box center [116, 47] width 63 height 8
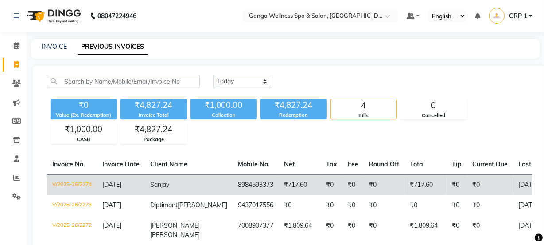
click at [233, 182] on td "8984593373" at bounding box center [256, 184] width 46 height 21
click at [233, 183] on td "8984593373" at bounding box center [256, 184] width 46 height 21
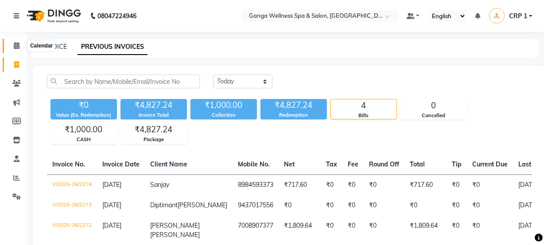
click at [14, 45] on icon at bounding box center [17, 45] width 6 height 7
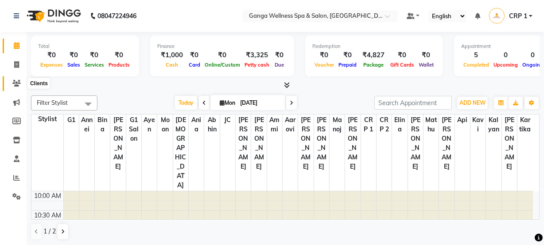
click at [13, 80] on icon at bounding box center [16, 83] width 8 height 7
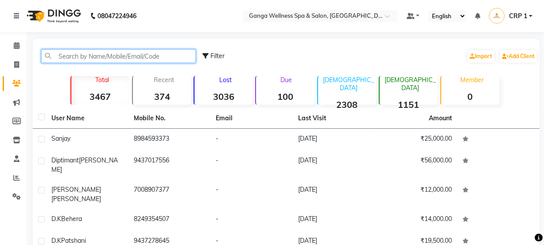
click at [135, 53] on input "text" at bounding box center [118, 56] width 155 height 14
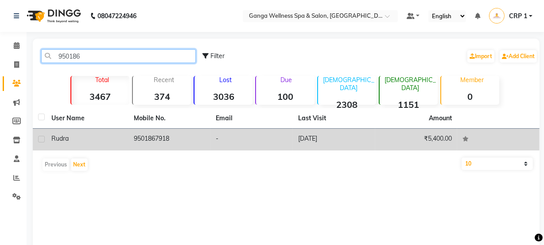
type input "950186"
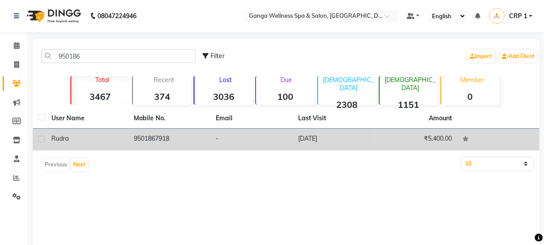
click at [145, 139] on td "9501867918" at bounding box center [170, 140] width 82 height 22
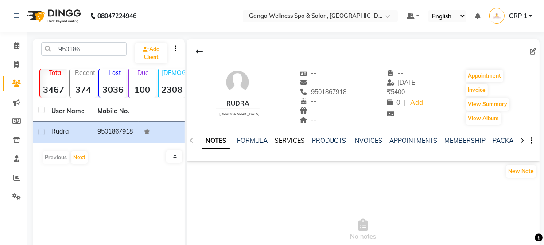
click at [282, 140] on link "SERVICES" at bounding box center [290, 141] width 30 height 8
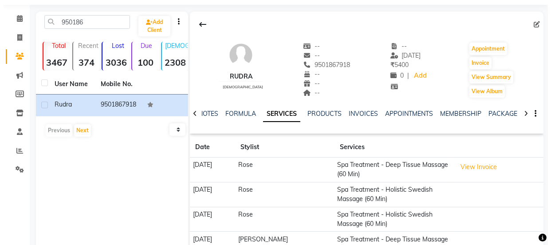
scroll to position [80, 0]
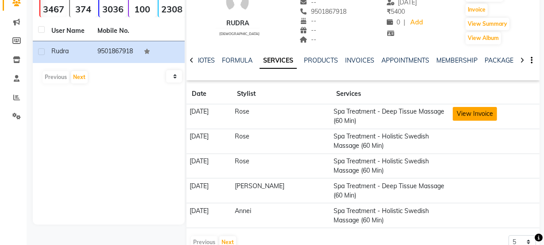
click at [474, 117] on button "View Invoice" at bounding box center [475, 114] width 44 height 14
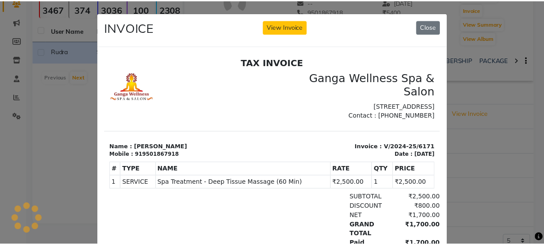
scroll to position [0, 0]
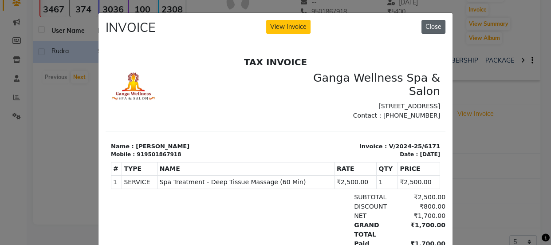
click at [430, 25] on button "Close" at bounding box center [433, 27] width 24 height 14
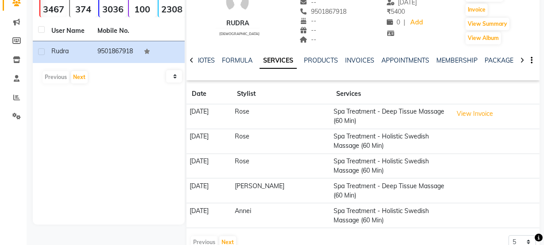
scroll to position [101, 0]
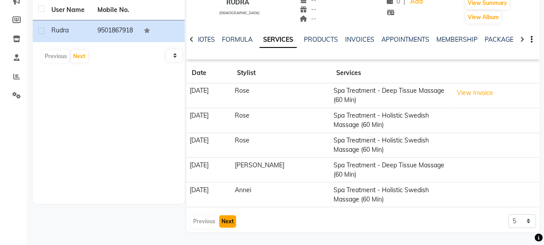
click at [219, 221] on button "Next" at bounding box center [227, 221] width 17 height 12
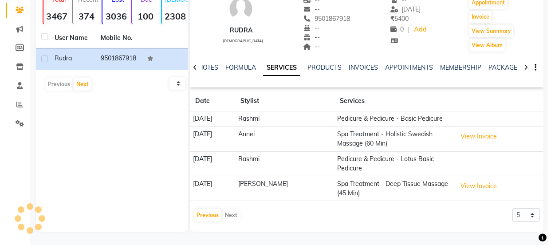
scroll to position [73, 0]
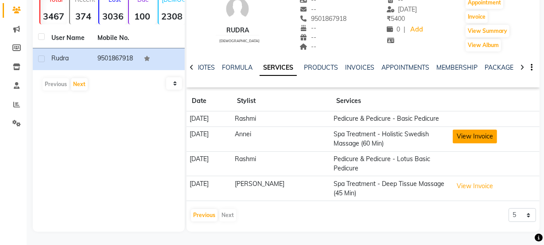
click at [475, 136] on button "View Invoice" at bounding box center [475, 136] width 44 height 14
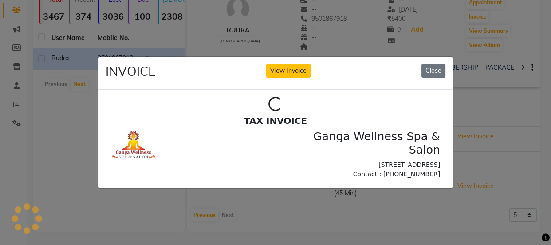
scroll to position [0, 0]
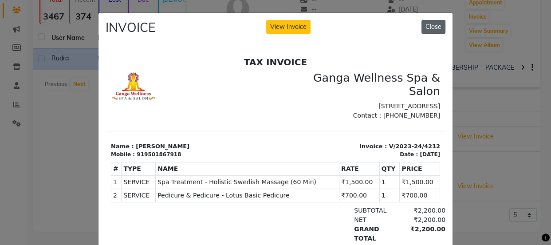
click at [430, 31] on button "Close" at bounding box center [433, 27] width 24 height 14
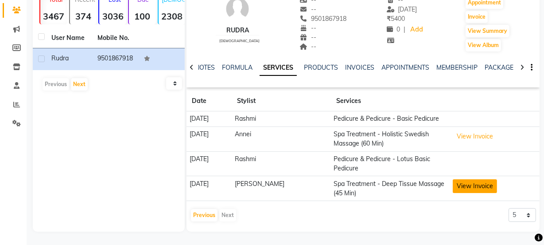
click at [470, 189] on button "View Invoice" at bounding box center [475, 186] width 44 height 14
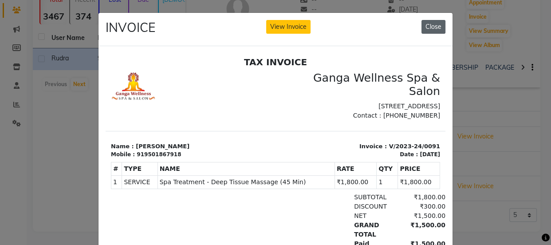
click at [430, 27] on button "Close" at bounding box center [433, 27] width 24 height 14
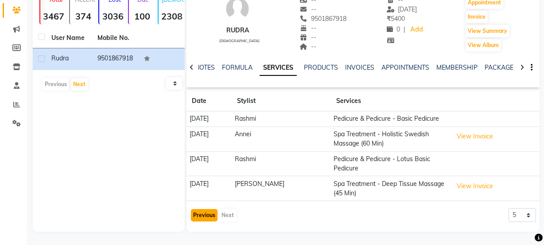
click at [208, 220] on button "Previous" at bounding box center [204, 215] width 27 height 12
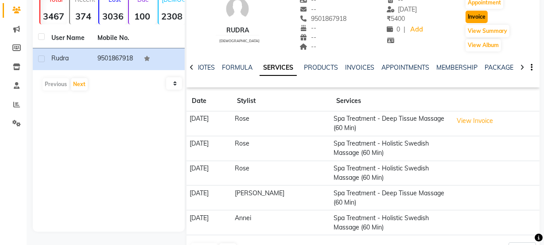
click at [476, 17] on button "Invoice" at bounding box center [477, 17] width 22 height 12
select select "service"
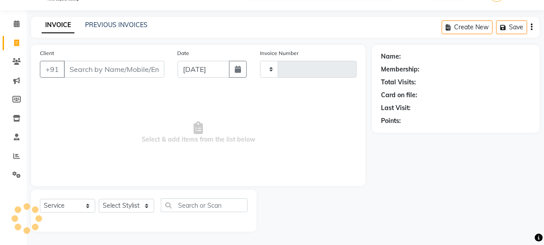
scroll to position [22, 0]
type input "2275"
select select "715"
click at [120, 208] on select "Select Stylist" at bounding box center [126, 206] width 55 height 14
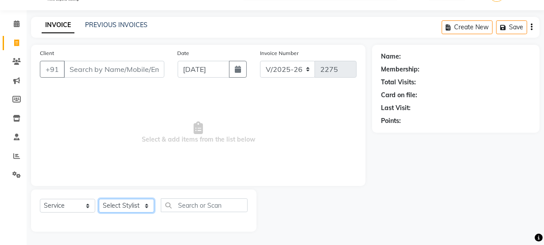
type input "9501867918"
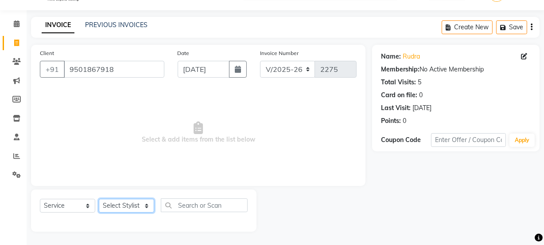
select select "79434"
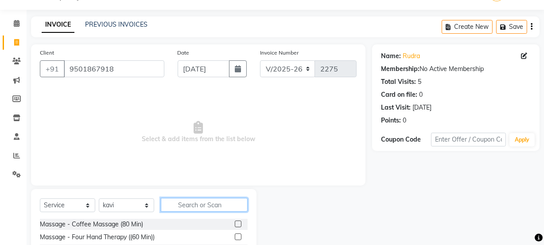
click at [206, 204] on input "text" at bounding box center [204, 205] width 87 height 14
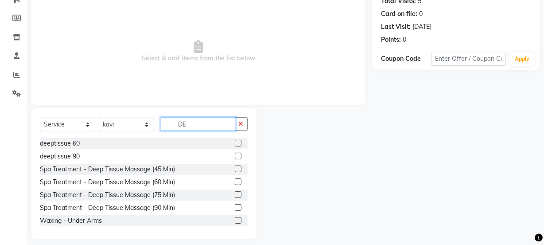
scroll to position [111, 0]
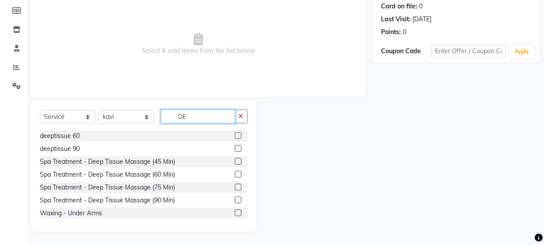
type input "DE"
click at [235, 175] on label at bounding box center [238, 174] width 7 height 7
click at [235, 175] on input "checkbox" at bounding box center [238, 175] width 6 height 6
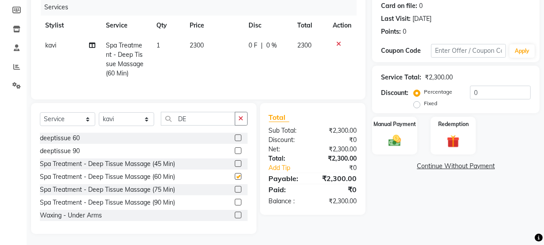
checkbox input "false"
click at [221, 69] on td "2300" at bounding box center [214, 59] width 59 height 48
select select "79434"
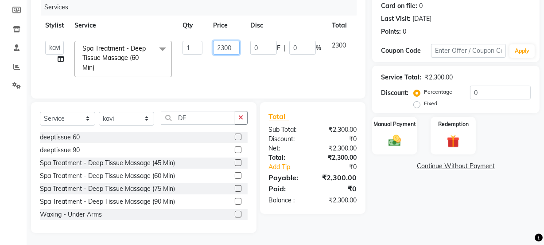
click at [238, 45] on input "2300" at bounding box center [226, 48] width 27 height 14
type input "2"
type input "1800"
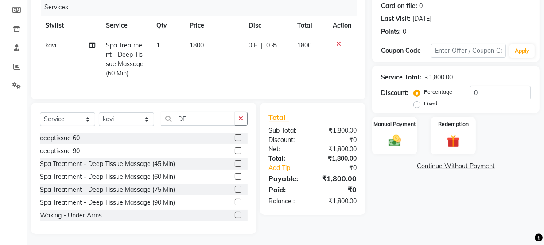
click at [247, 62] on td "0 F | 0 %" at bounding box center [267, 59] width 49 height 48
select select "79434"
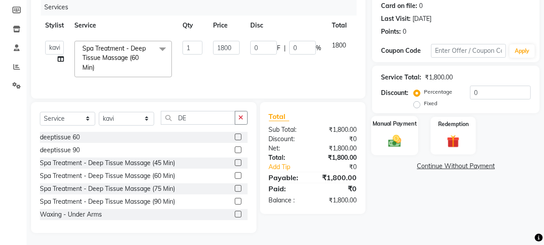
click at [394, 134] on img at bounding box center [394, 140] width 21 height 15
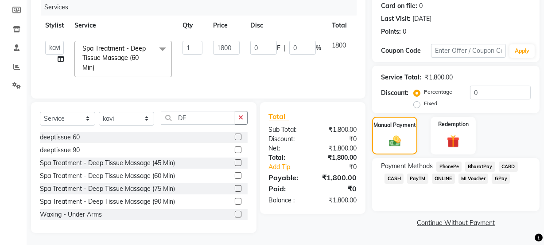
click at [448, 166] on span "PhonePe" at bounding box center [449, 166] width 25 height 10
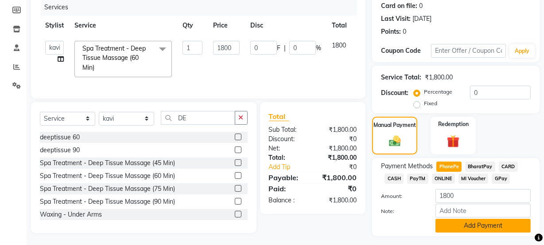
click at [474, 227] on button "Add Payment" at bounding box center [483, 226] width 95 height 14
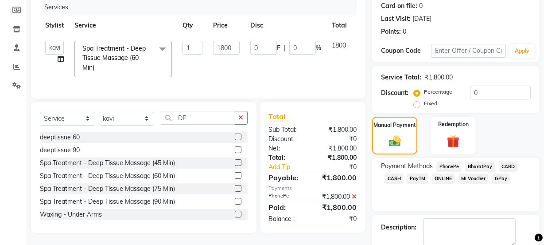
scroll to position [158, 0]
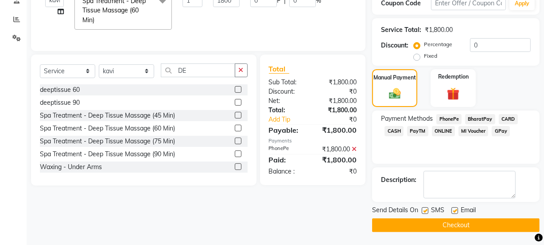
click at [468, 223] on button "Checkout" at bounding box center [456, 225] width 168 height 14
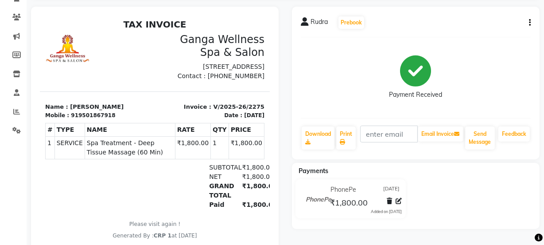
scroll to position [40, 0]
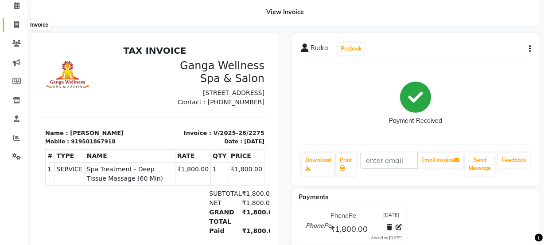
click at [15, 25] on icon at bounding box center [16, 24] width 5 height 7
select select "service"
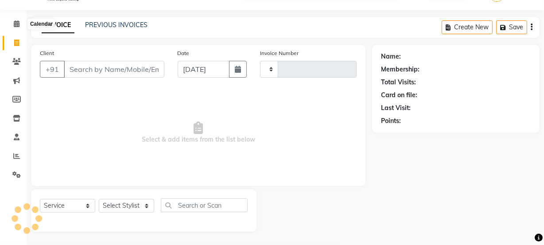
scroll to position [22, 0]
type input "2276"
select select "715"
click at [18, 28] on link "Calendar" at bounding box center [13, 24] width 21 height 15
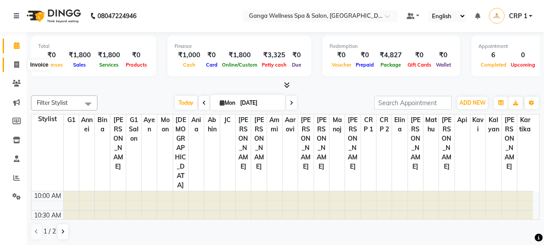
click at [19, 64] on icon at bounding box center [16, 64] width 5 height 7
select select "715"
select select "service"
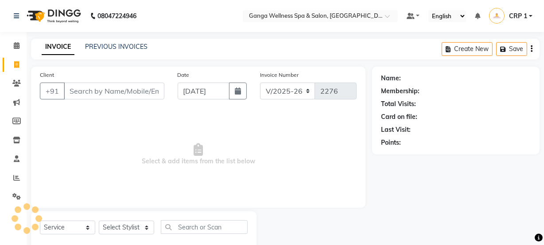
click at [116, 85] on input "Client" at bounding box center [114, 90] width 101 height 17
click at [19, 47] on icon at bounding box center [17, 45] width 6 height 7
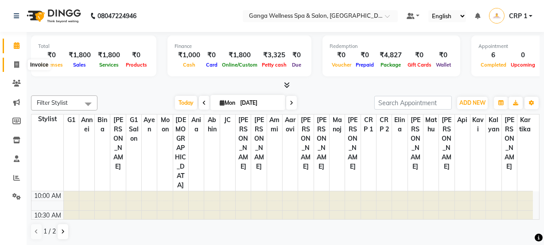
click at [20, 65] on span at bounding box center [17, 65] width 16 height 10
select select "service"
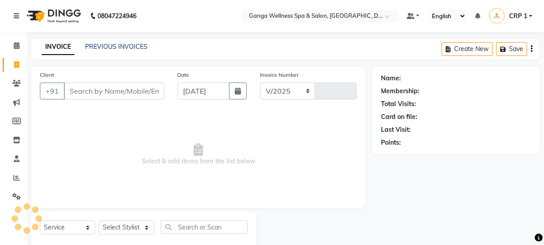
select select "715"
type input "2276"
click at [124, 84] on input "Client" at bounding box center [114, 90] width 101 height 17
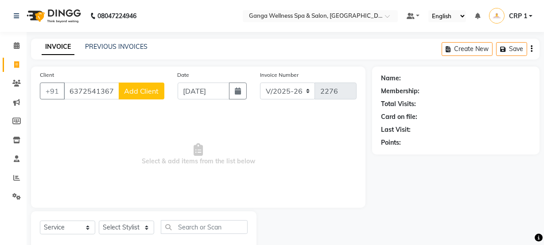
type input "6372541367"
click at [133, 96] on button "Add Client" at bounding box center [142, 90] width 46 height 17
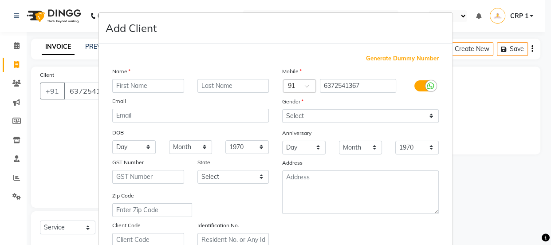
click at [154, 87] on input "text" at bounding box center [148, 86] width 72 height 14
type input "r"
type input "Ranjan"
click at [205, 85] on input "text" at bounding box center [233, 86] width 72 height 14
type input "Das"
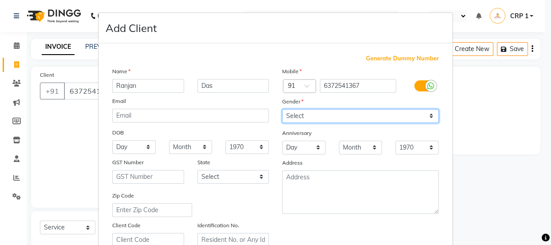
click at [388, 119] on select "Select Male Female Other Prefer Not To Say" at bounding box center [360, 116] width 157 height 14
select select "[DEMOGRAPHIC_DATA]"
click at [282, 109] on select "Select Male Female Other Prefer Not To Say" at bounding box center [360, 116] width 157 height 14
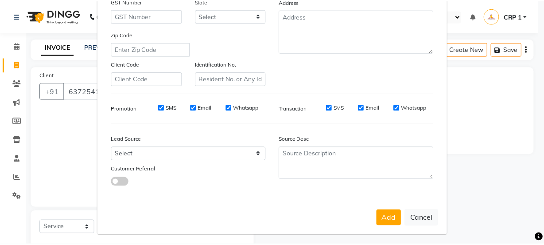
scroll to position [167, 0]
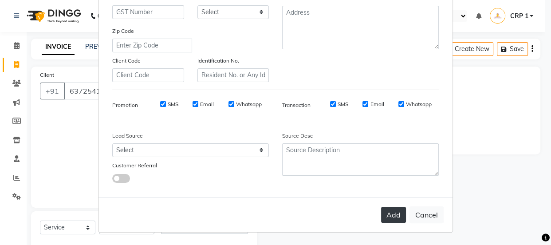
click at [399, 216] on button "Add" at bounding box center [393, 215] width 25 height 16
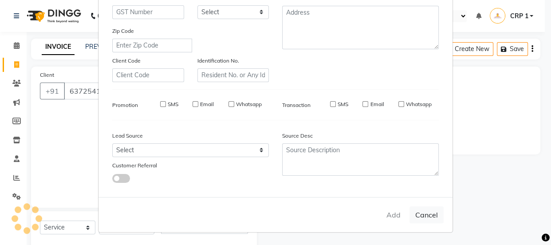
select select
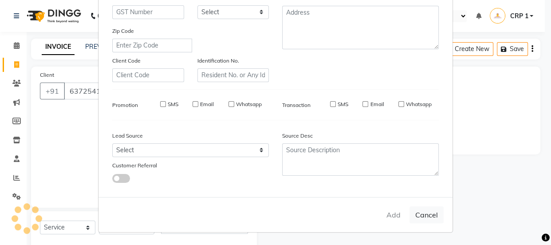
select select
checkbox input "false"
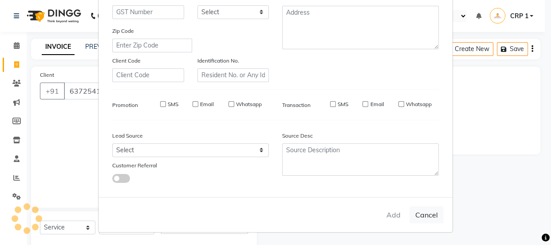
checkbox input "false"
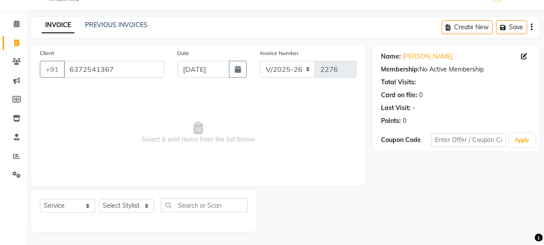
scroll to position [22, 0]
click at [127, 204] on select "Select Stylist Aarovi [PERSON_NAME] [PERSON_NAME] Ammi [PERSON_NAME] CRP 1 CRP …" at bounding box center [126, 206] width 55 height 14
select select "90084"
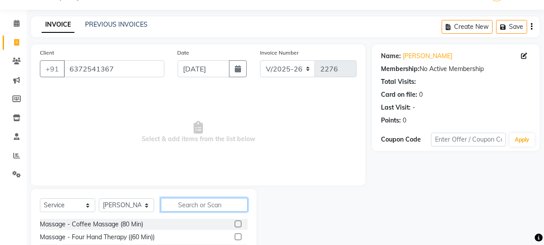
click at [175, 204] on input "text" at bounding box center [204, 205] width 87 height 14
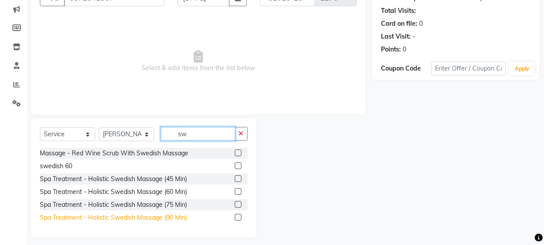
scroll to position [99, 0]
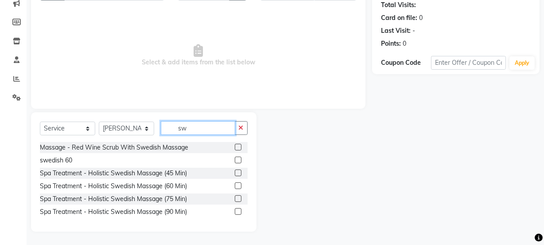
type input "sw"
click at [236, 172] on label at bounding box center [238, 172] width 7 height 7
click at [236, 172] on input "checkbox" at bounding box center [238, 173] width 6 height 6
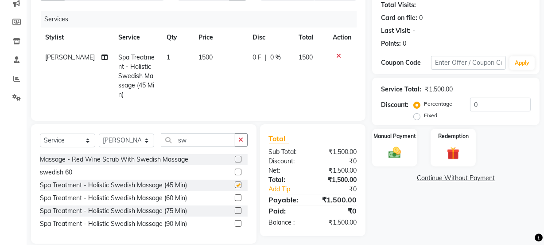
checkbox input "false"
click at [240, 90] on td "1500" at bounding box center [220, 75] width 55 height 57
select select "90084"
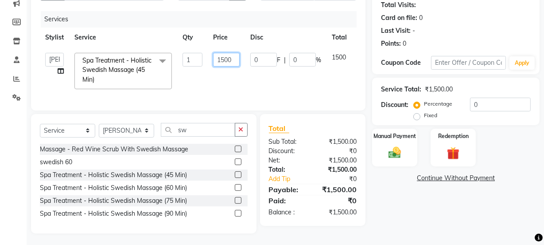
click at [227, 58] on input "1500" at bounding box center [226, 60] width 27 height 14
click at [222, 57] on input "1500" at bounding box center [226, 60] width 27 height 14
click at [226, 56] on input "1500" at bounding box center [226, 60] width 27 height 14
type input "1300"
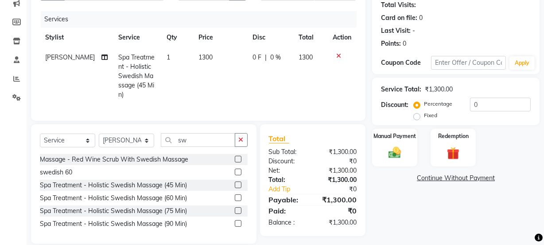
click at [251, 80] on td "0 F | 0 %" at bounding box center [270, 75] width 46 height 57
select select "90084"
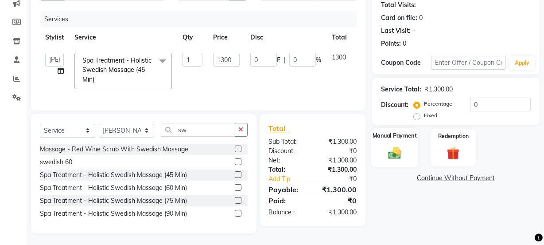
click at [399, 147] on img at bounding box center [394, 152] width 21 height 15
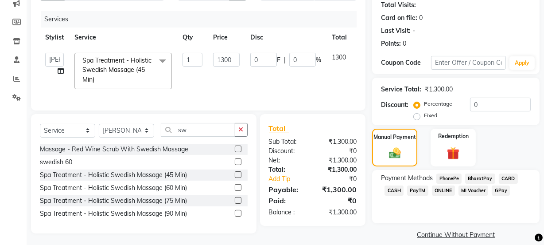
click at [402, 190] on span "CASH" at bounding box center [394, 190] width 19 height 10
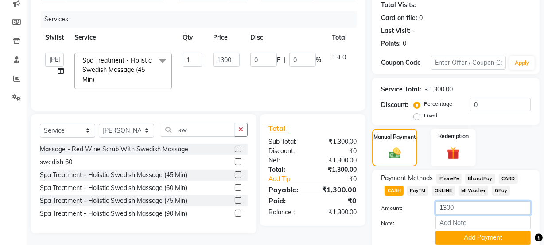
click at [447, 206] on input "1300" at bounding box center [483, 208] width 95 height 14
type input "900"
click at [450, 231] on button "Add Payment" at bounding box center [483, 238] width 95 height 14
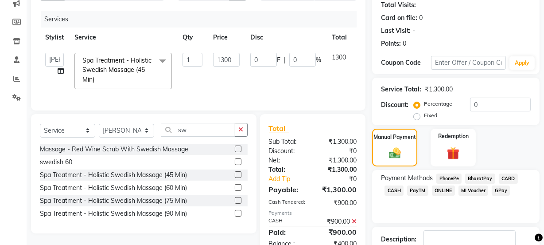
click at [446, 177] on span "PhonePe" at bounding box center [449, 178] width 25 height 10
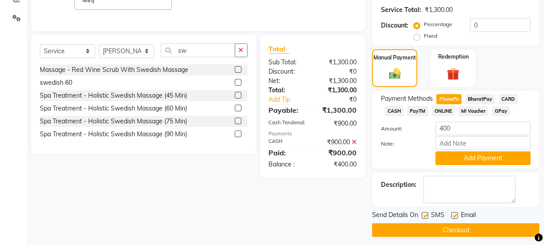
scroll to position [183, 0]
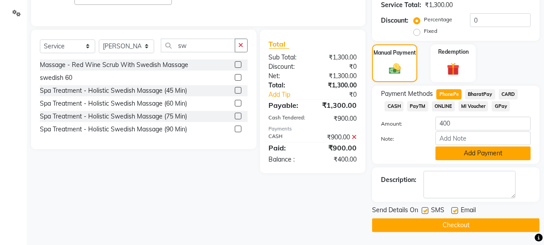
click at [472, 150] on button "Add Payment" at bounding box center [483, 153] width 95 height 14
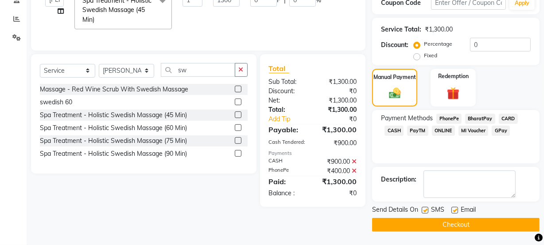
scroll to position [158, 0]
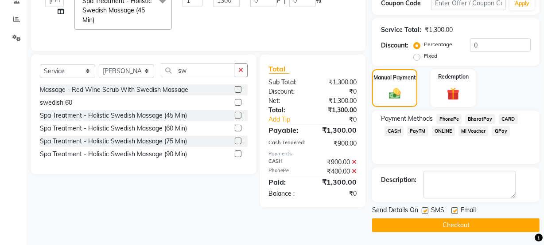
click at [447, 224] on button "Checkout" at bounding box center [456, 225] width 168 height 14
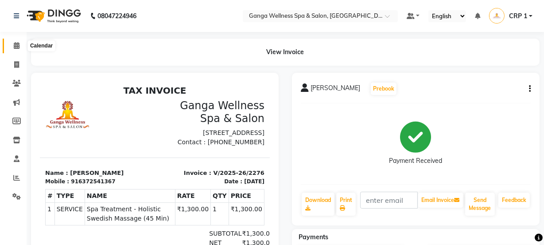
click at [14, 47] on icon at bounding box center [17, 45] width 6 height 7
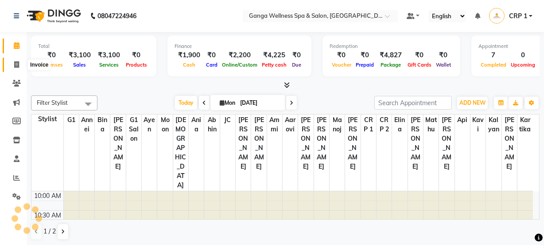
click at [16, 64] on icon at bounding box center [16, 64] width 5 height 7
select select "service"
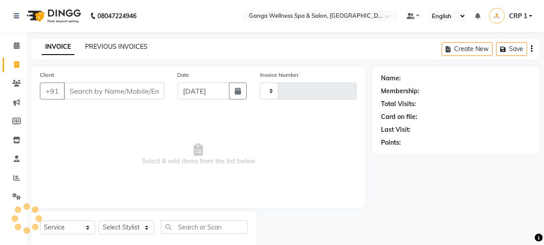
type input "2277"
select select "715"
click at [97, 47] on link "PREVIOUS INVOICES" at bounding box center [116, 47] width 63 height 8
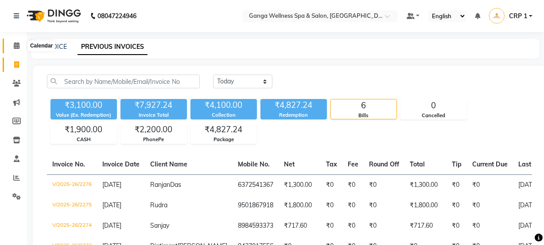
click at [18, 48] on icon at bounding box center [17, 45] width 6 height 7
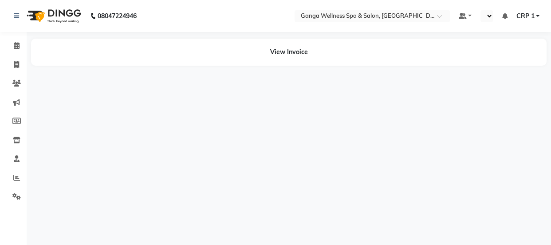
select select "en"
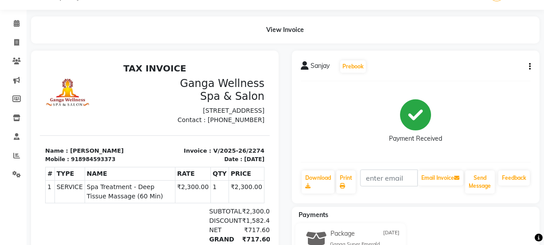
scroll to position [40, 0]
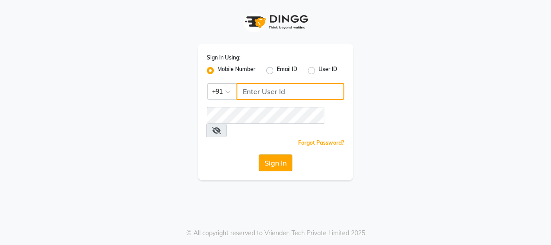
type input "7328050830"
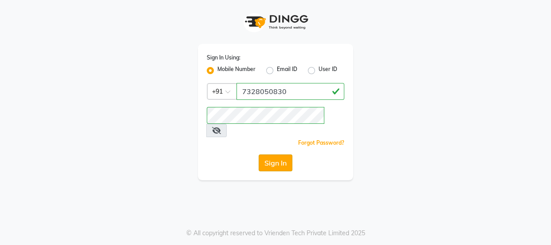
click at [271, 155] on button "Sign In" at bounding box center [275, 162] width 34 height 17
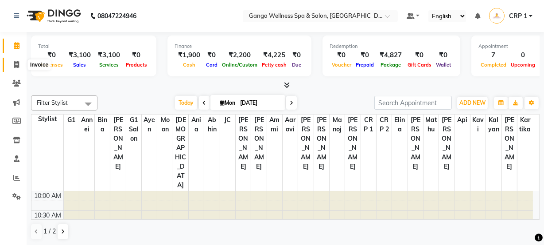
click at [16, 65] on icon at bounding box center [16, 64] width 5 height 7
select select "service"
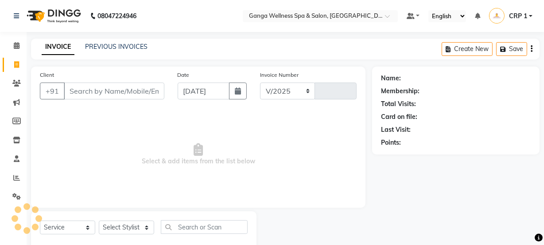
select select "715"
type input "2277"
click at [100, 44] on link "PREVIOUS INVOICES" at bounding box center [116, 47] width 63 height 8
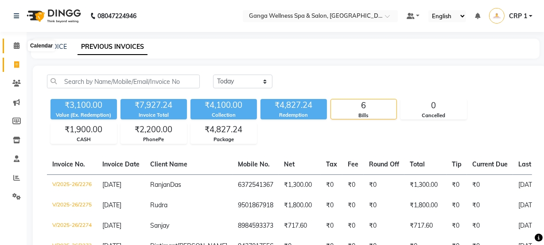
click at [16, 47] on icon at bounding box center [17, 45] width 6 height 7
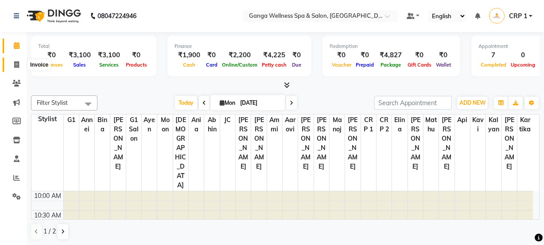
click at [12, 64] on span at bounding box center [17, 65] width 16 height 10
select select "service"
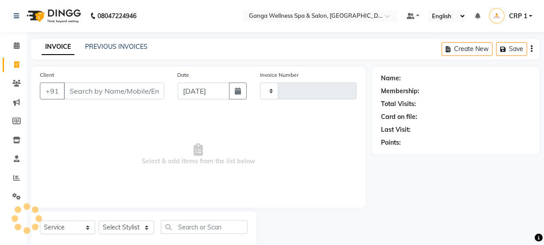
type input "2277"
select select "715"
click at [117, 41] on div "INVOICE PREVIOUS INVOICES Create New Save" at bounding box center [285, 49] width 509 height 21
click at [116, 43] on link "PREVIOUS INVOICES" at bounding box center [116, 47] width 63 height 8
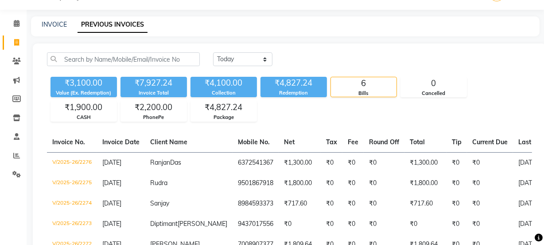
scroll to position [40, 0]
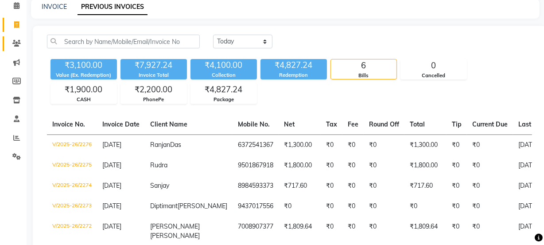
click at [21, 44] on span at bounding box center [17, 44] width 16 height 10
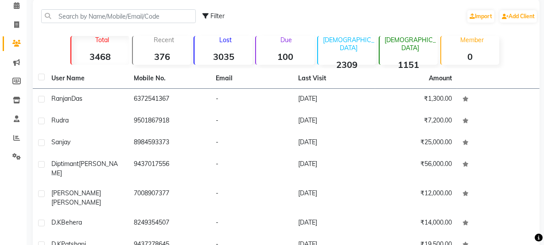
click at [297, 47] on div "Due 100" at bounding box center [284, 50] width 59 height 29
click at [228, 49] on div "Lost 3035" at bounding box center [223, 50] width 59 height 29
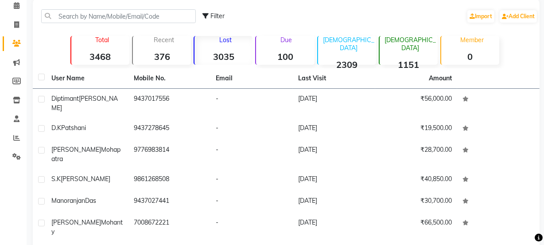
click at [284, 51] on strong "100" at bounding box center [285, 56] width 58 height 11
click at [231, 59] on strong "3035" at bounding box center [224, 56] width 58 height 11
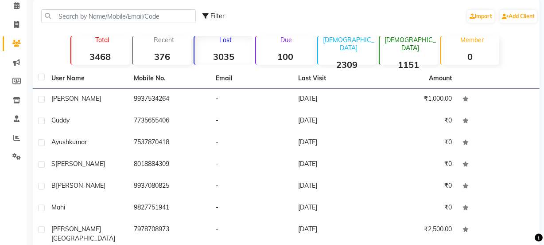
click at [283, 57] on strong "100" at bounding box center [285, 56] width 58 height 11
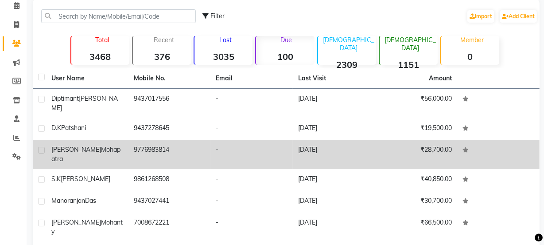
click at [117, 145] on div "[PERSON_NAME]" at bounding box center [87, 154] width 72 height 19
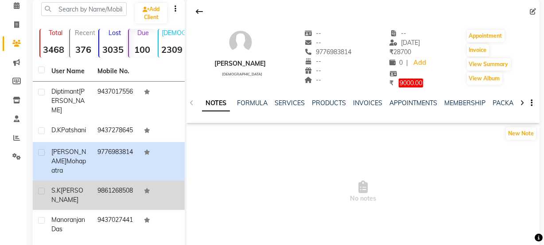
click at [113, 180] on td "9861268508" at bounding box center [115, 194] width 46 height 29
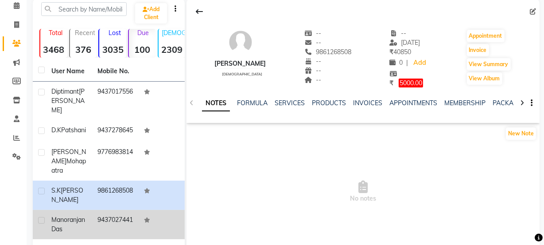
click at [92, 210] on td "9437027441" at bounding box center [115, 224] width 46 height 29
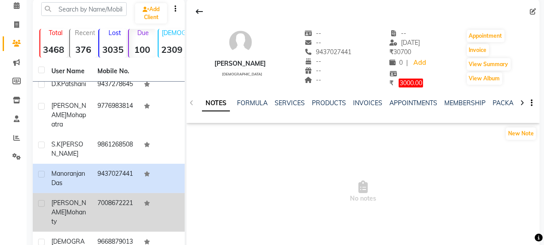
scroll to position [48, 0]
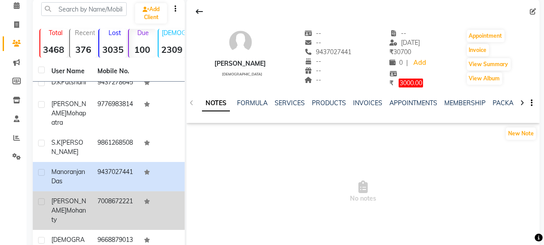
click at [103, 194] on td "7008672221" at bounding box center [115, 210] width 46 height 39
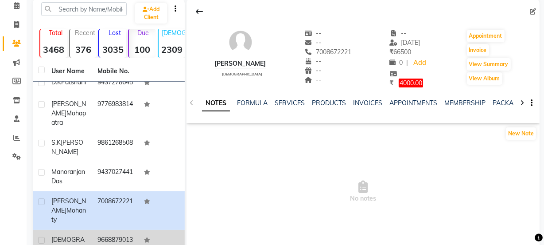
click at [105, 230] on td "9668879013" at bounding box center [115, 249] width 46 height 39
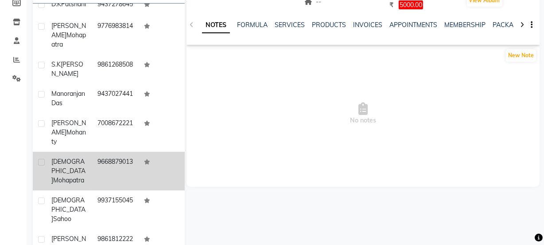
scroll to position [121, 0]
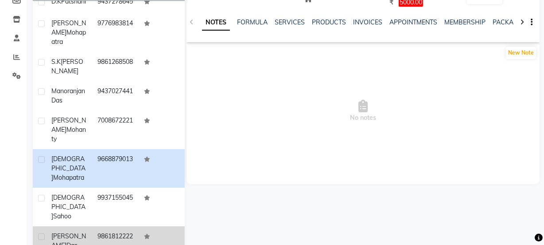
click at [110, 226] on td "9861812222" at bounding box center [115, 240] width 46 height 29
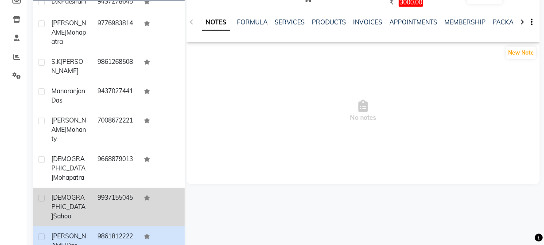
click at [120, 188] on td "9937155045" at bounding box center [115, 207] width 46 height 39
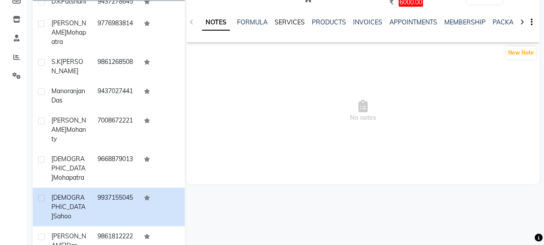
click at [301, 21] on link "SERVICES" at bounding box center [290, 22] width 30 height 8
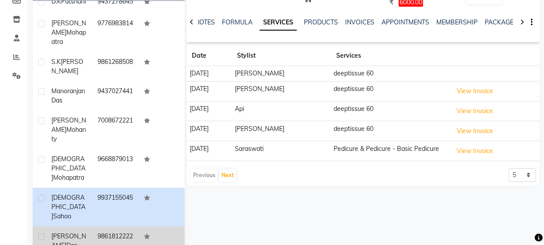
click at [99, 226] on td "9861812222" at bounding box center [115, 240] width 46 height 29
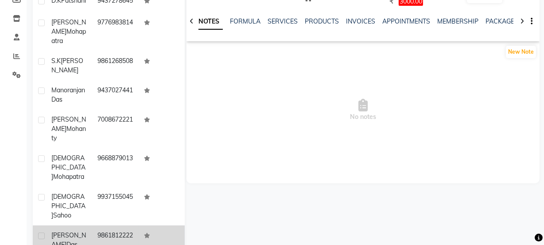
scroll to position [160, 0]
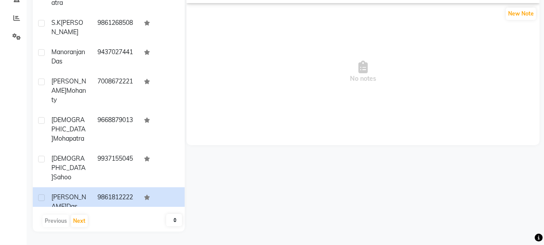
click at [86, 216] on td "[PERSON_NAME]" at bounding box center [69, 230] width 46 height 29
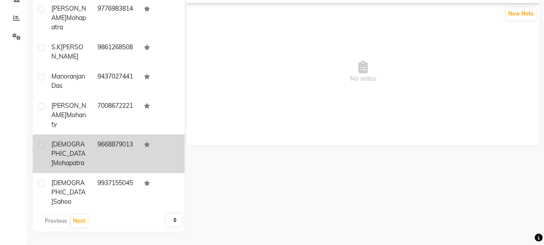
scroll to position [48, 0]
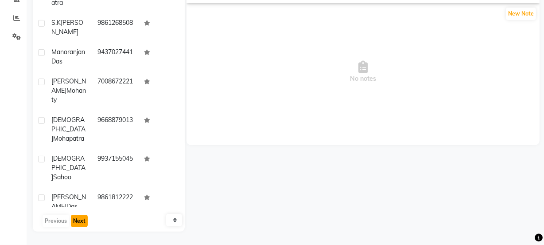
drag, startPoint x: 84, startPoint y: 219, endPoint x: 85, endPoint y: 210, distance: 9.8
click at [85, 216] on button "Next" at bounding box center [79, 221] width 17 height 12
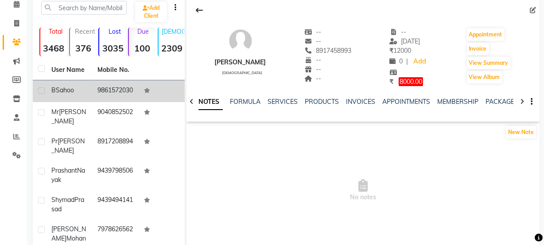
scroll to position [39, 0]
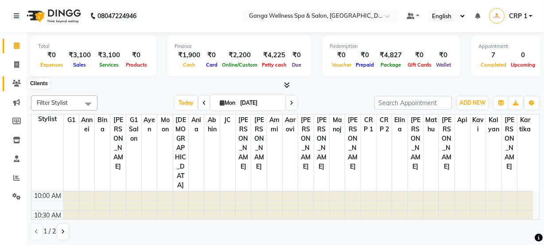
click at [19, 81] on icon at bounding box center [16, 83] width 8 height 7
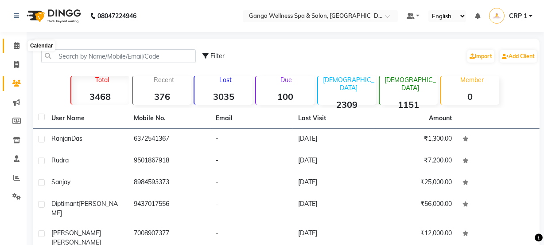
click at [16, 42] on icon at bounding box center [17, 45] width 6 height 7
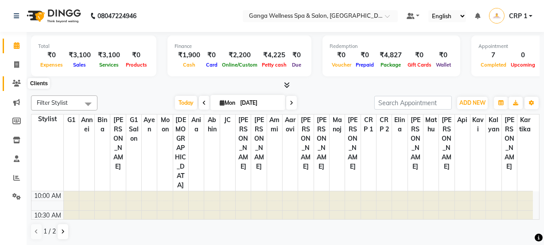
click at [15, 85] on icon at bounding box center [16, 83] width 8 height 7
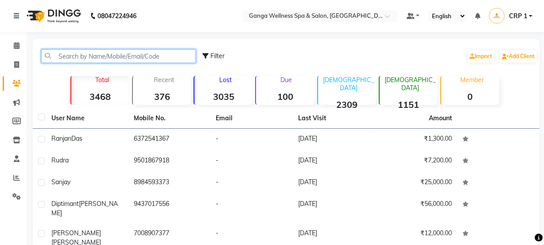
click at [124, 52] on input "text" at bounding box center [118, 56] width 155 height 14
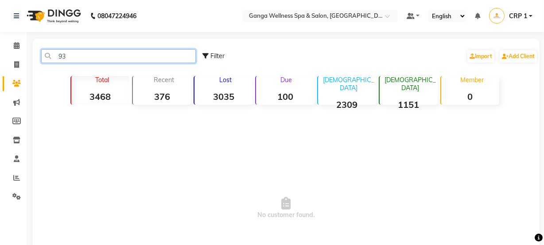
type input "9"
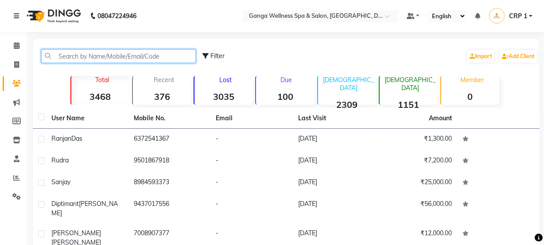
type input "b"
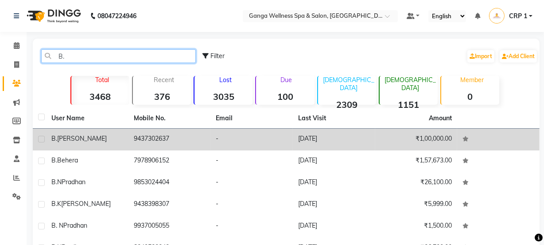
type input "B."
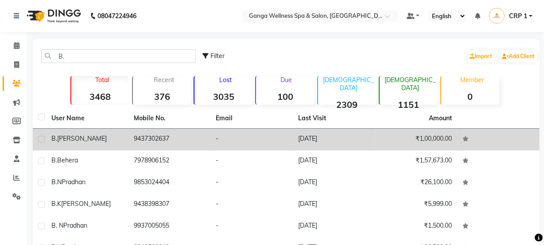
click at [153, 143] on td "9437302637" at bounding box center [170, 140] width 82 height 22
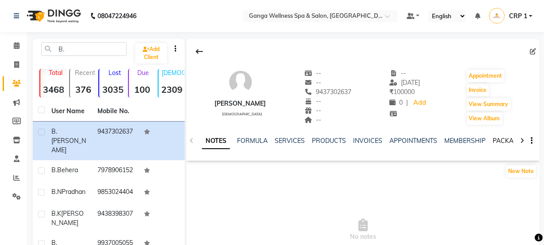
click at [501, 142] on link "PACKAGES" at bounding box center [509, 141] width 33 height 8
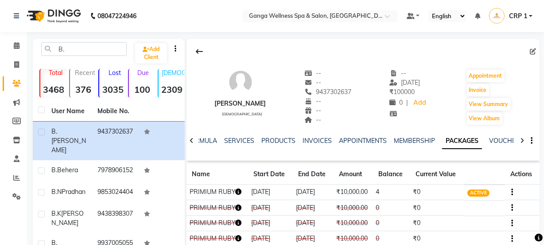
click at [235, 191] on td "PRIMIUM RUBY" at bounding box center [218, 192] width 62 height 16
click at [239, 191] on icon "button" at bounding box center [239, 191] width 6 height 6
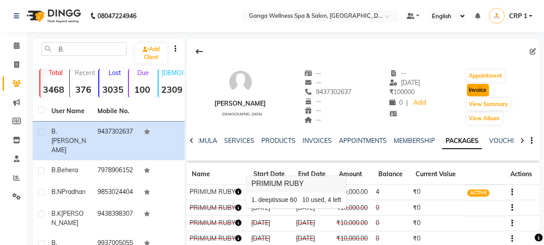
click at [472, 86] on button "Invoice" at bounding box center [478, 90] width 22 height 12
select select "service"
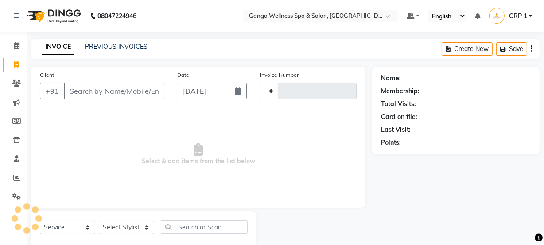
scroll to position [22, 0]
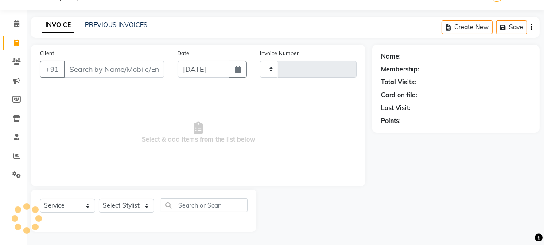
type input "2277"
select select "715"
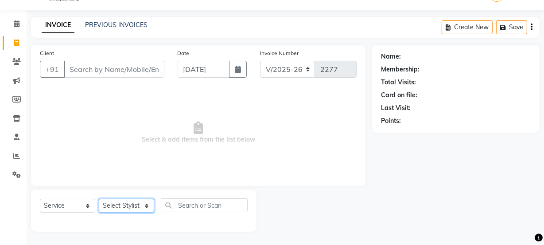
click at [132, 206] on select "Select Stylist" at bounding box center [126, 206] width 55 height 14
type input "9437302637"
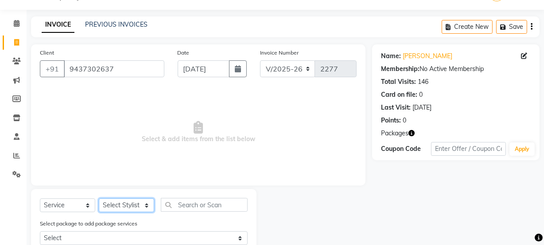
select select "69036"
click at [99, 198] on select "Select Stylist Aarovi [PERSON_NAME] [PERSON_NAME] Ammi [PERSON_NAME] CRP 1 CRP …" at bounding box center [126, 205] width 55 height 14
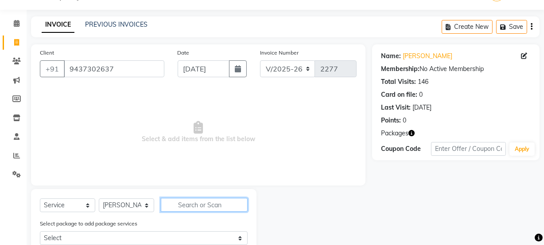
click at [196, 206] on input "text" at bounding box center [204, 205] width 87 height 14
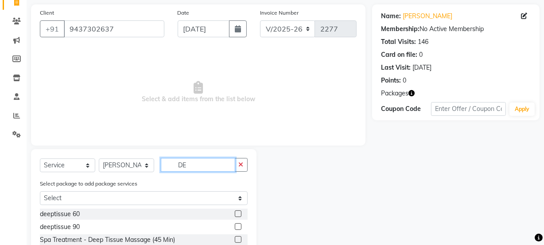
scroll to position [102, 0]
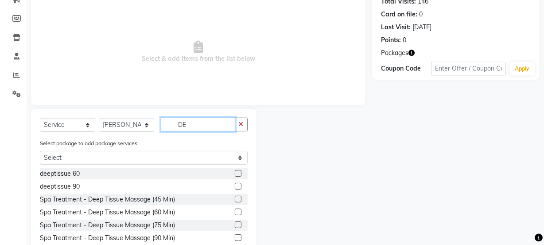
type input "DE"
click at [235, 172] on label at bounding box center [238, 173] width 7 height 7
click at [235, 172] on input "checkbox" at bounding box center [238, 174] width 6 height 6
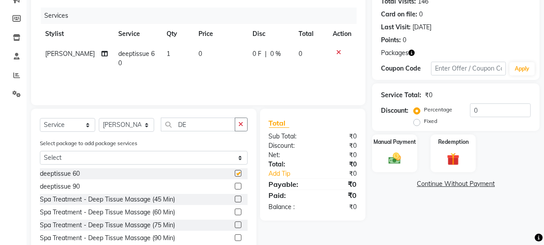
checkbox input "false"
click at [454, 162] on img at bounding box center [453, 159] width 21 height 16
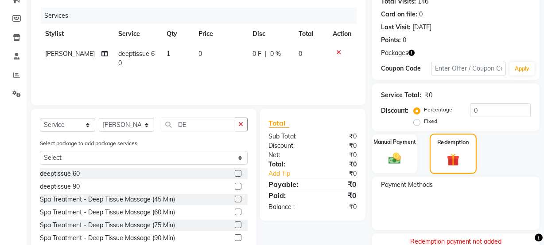
scroll to position [141, 0]
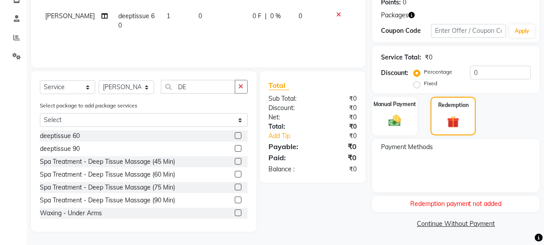
click at [355, 39] on div "Services Stylist Service Qty Price Disc Total Action Swopna deeptissue 60 1 0 0…" at bounding box center [198, 14] width 317 height 89
click at [411, 106] on label "Manual Payment" at bounding box center [395, 103] width 44 height 8
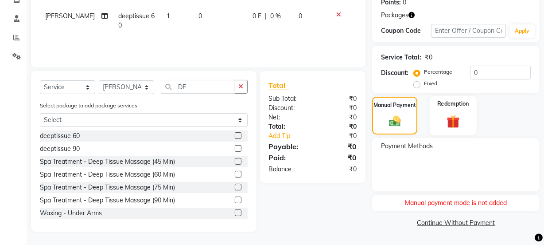
click at [442, 113] on div "Redemption" at bounding box center [453, 115] width 47 height 39
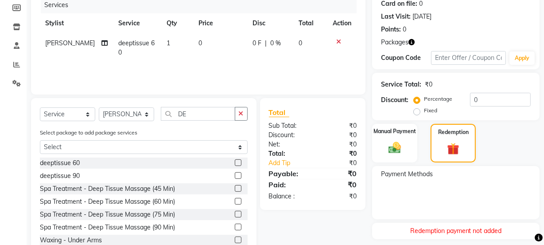
scroll to position [60, 0]
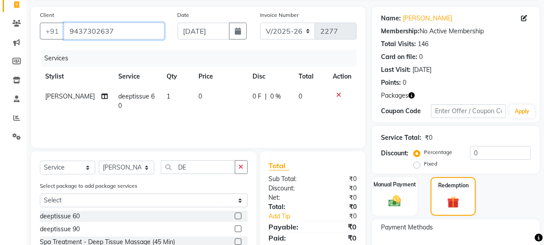
drag, startPoint x: 65, startPoint y: 27, endPoint x: 133, endPoint y: 29, distance: 67.8
click at [133, 29] on input "9437302637" at bounding box center [114, 31] width 101 height 17
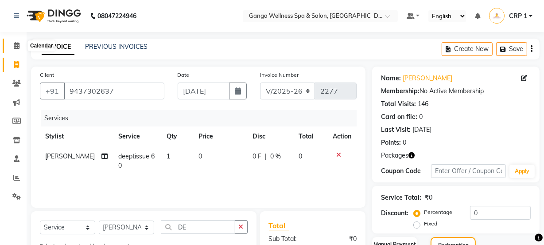
click at [14, 47] on icon at bounding box center [17, 45] width 6 height 7
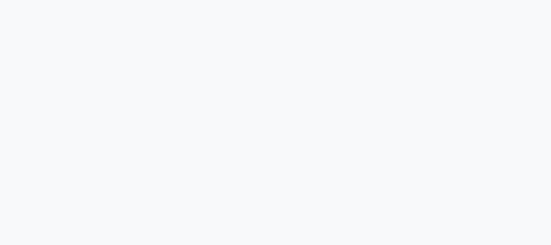
select select "service"
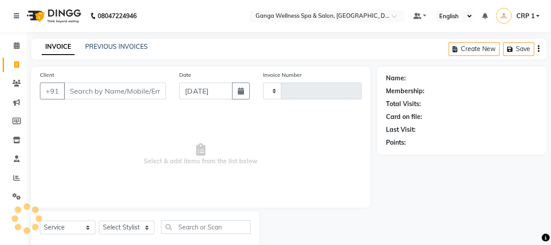
select select "en"
type input "2277"
select select "715"
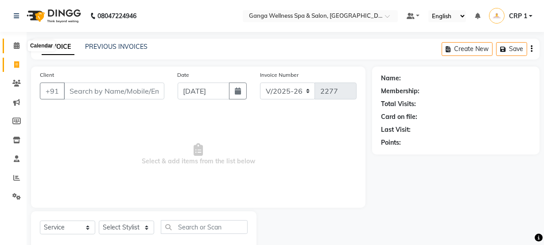
click at [15, 48] on icon at bounding box center [17, 45] width 6 height 7
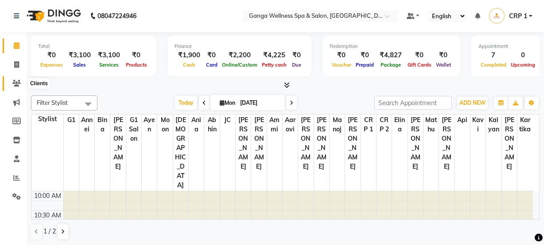
click at [19, 81] on icon at bounding box center [16, 83] width 8 height 7
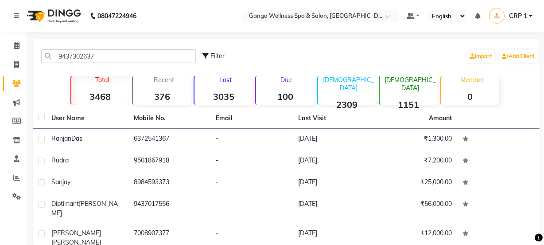
click at [161, 53] on input "9437302637" at bounding box center [118, 56] width 155 height 14
drag, startPoint x: 127, startPoint y: 58, endPoint x: 109, endPoint y: 58, distance: 17.7
click at [109, 58] on input "9437302637" at bounding box center [118, 56] width 155 height 14
click at [76, 62] on input "9437302637" at bounding box center [118, 56] width 155 height 14
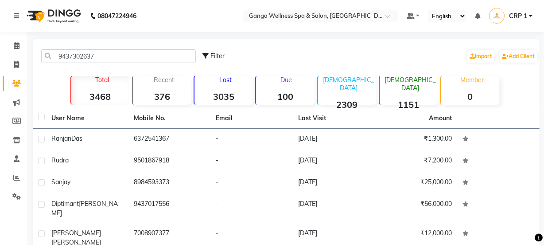
click at [101, 57] on input "9437302637" at bounding box center [118, 56] width 155 height 14
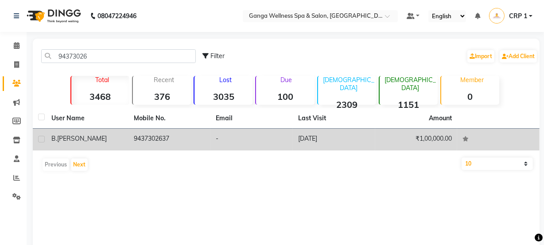
type input "94373026"
click at [102, 136] on div "[PERSON_NAME]" at bounding box center [87, 138] width 72 height 9
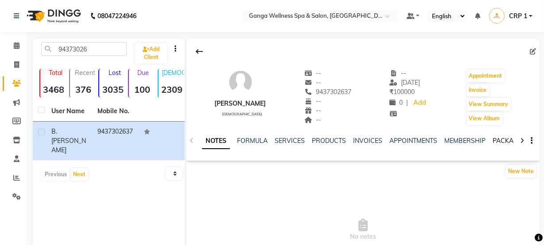
click at [505, 139] on link "PACKAGES" at bounding box center [509, 141] width 33 height 8
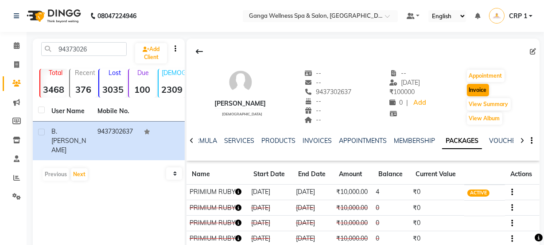
click at [482, 93] on button "Invoice" at bounding box center [478, 90] width 22 height 12
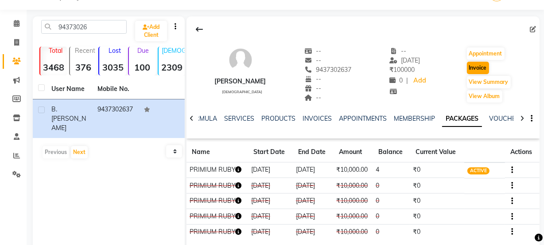
select select "715"
select select "service"
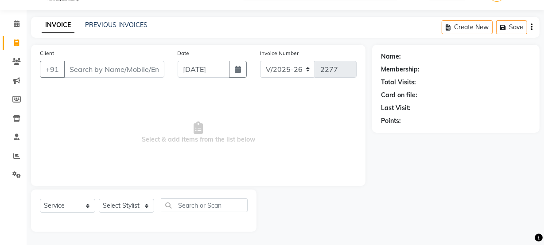
type input "9437302637"
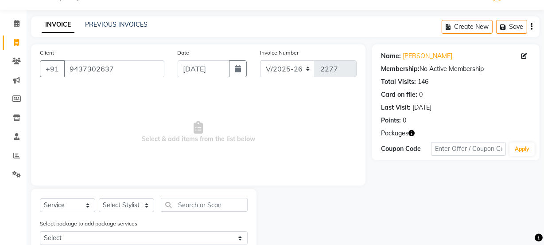
click at [135, 206] on select "Select Stylist Aarovi [PERSON_NAME] [PERSON_NAME] Ammi [PERSON_NAME] CRP 1 CRP …" at bounding box center [126, 205] width 55 height 14
select select "69036"
click at [99, 198] on select "Select Stylist Aarovi [PERSON_NAME] [PERSON_NAME] Ammi [PERSON_NAME] CRP 1 CRP …" at bounding box center [126, 205] width 55 height 14
click at [200, 211] on input "text" at bounding box center [204, 205] width 87 height 14
click at [197, 204] on input "text" at bounding box center [204, 205] width 87 height 14
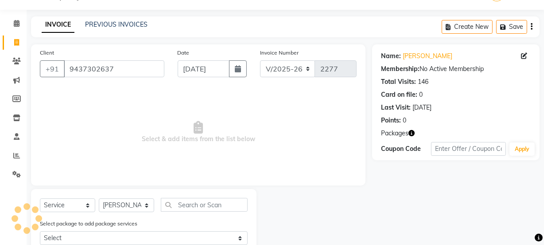
click at [197, 204] on input "text" at bounding box center [204, 205] width 87 height 14
drag, startPoint x: 188, startPoint y: 200, endPoint x: 135, endPoint y: 203, distance: 52.9
click at [135, 203] on select "Select Stylist Aarovi [PERSON_NAME] [PERSON_NAME] Ammi [PERSON_NAME] CRP 1 CRP …" at bounding box center [126, 205] width 55 height 14
click at [184, 207] on input "text" at bounding box center [204, 205] width 87 height 14
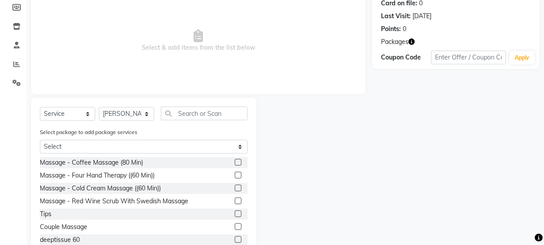
scroll to position [141, 0]
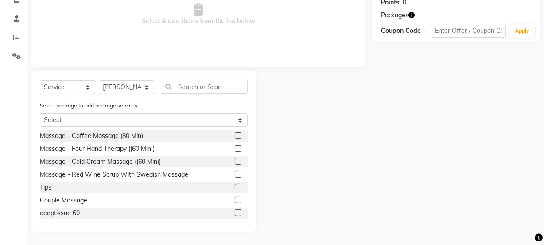
click at [186, 84] on input "text" at bounding box center [204, 87] width 87 height 14
click at [191, 90] on input "text" at bounding box center [204, 87] width 87 height 14
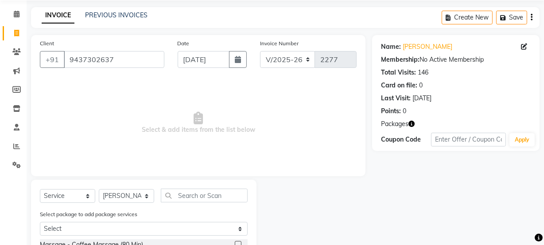
scroll to position [20, 0]
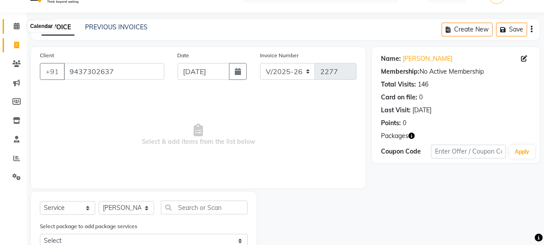
click at [16, 30] on span at bounding box center [17, 26] width 16 height 10
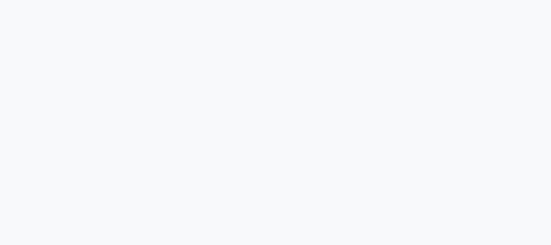
select select "service"
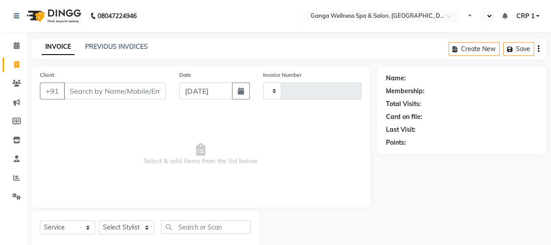
type input "2277"
select select "en"
select select "715"
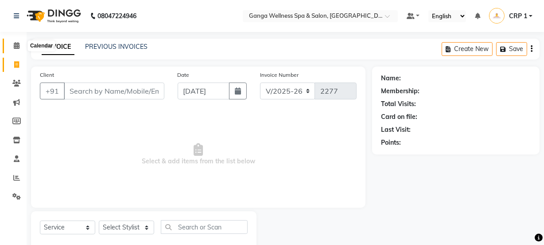
click at [16, 46] on icon at bounding box center [17, 45] width 6 height 7
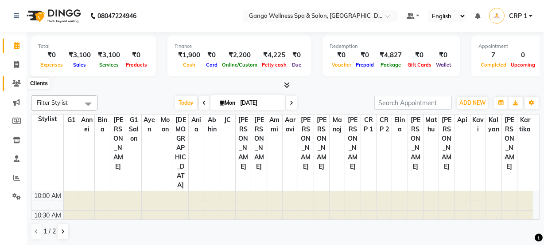
click at [14, 87] on span at bounding box center [17, 83] width 16 height 10
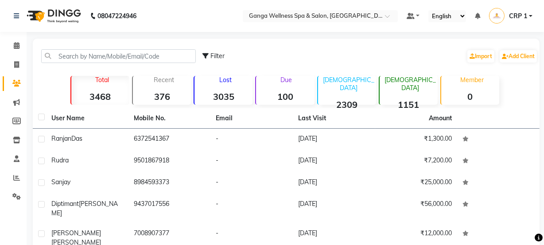
drag, startPoint x: 82, startPoint y: 55, endPoint x: 87, endPoint y: 54, distance: 5.5
drag, startPoint x: 87, startPoint y: 54, endPoint x: 82, endPoint y: 53, distance: 5.4
click at [82, 53] on input "text" at bounding box center [118, 56] width 155 height 14
click at [14, 44] on icon at bounding box center [17, 45] width 6 height 7
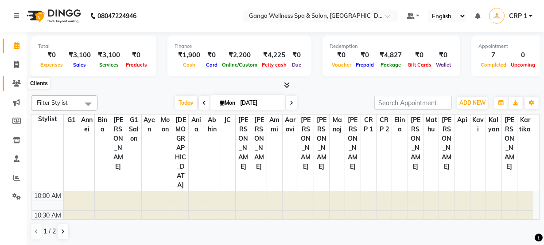
click at [18, 80] on icon at bounding box center [16, 83] width 8 height 7
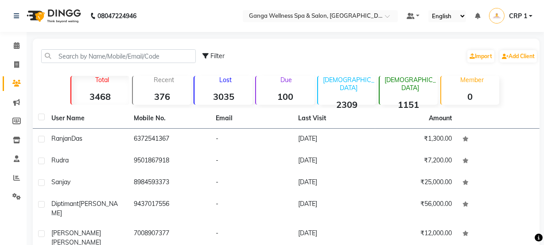
click at [84, 52] on input "text" at bounding box center [118, 56] width 155 height 14
click at [87, 56] on input "text" at bounding box center [118, 56] width 155 height 14
click at [18, 63] on icon at bounding box center [16, 64] width 5 height 7
select select "service"
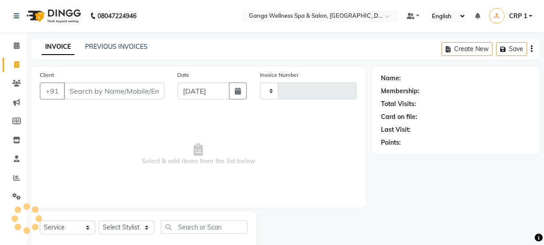
scroll to position [22, 0]
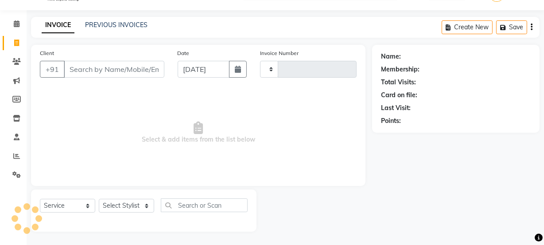
click at [103, 65] on input "Client" at bounding box center [114, 69] width 101 height 17
type input "2277"
select select "715"
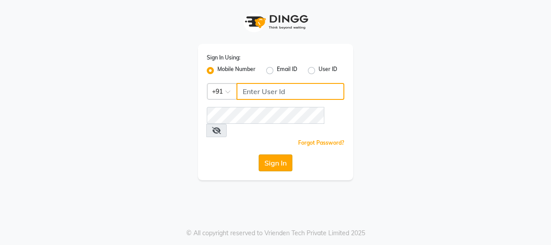
type input "7328050830"
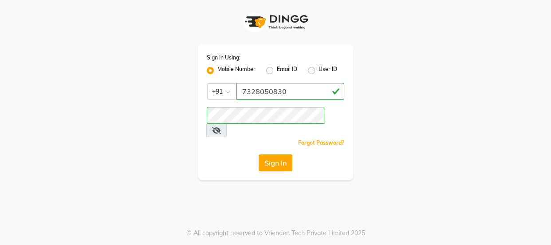
click at [263, 154] on button "Sign In" at bounding box center [275, 162] width 34 height 17
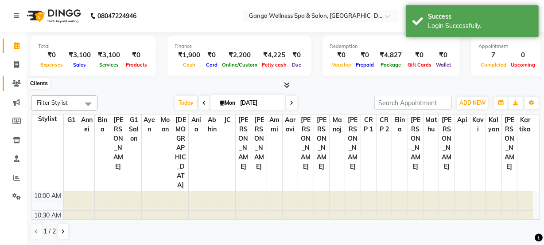
click at [16, 87] on span at bounding box center [17, 83] width 16 height 10
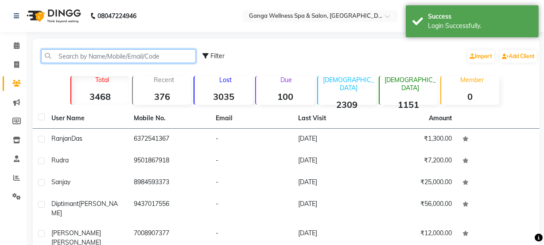
click at [84, 58] on input "text" at bounding box center [118, 56] width 155 height 14
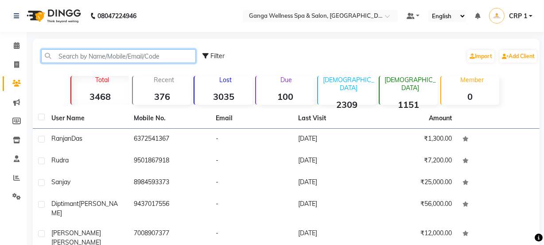
drag, startPoint x: 84, startPoint y: 58, endPoint x: 79, endPoint y: 58, distance: 4.9
click at [79, 58] on input "text" at bounding box center [118, 56] width 155 height 14
type input "b"
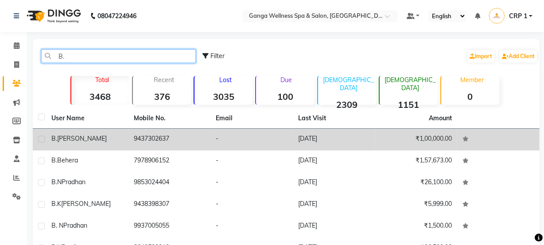
type input "B."
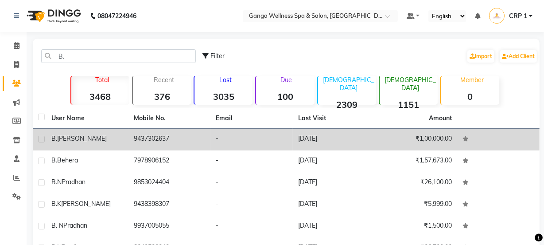
click at [94, 134] on div "[PERSON_NAME]" at bounding box center [87, 138] width 72 height 9
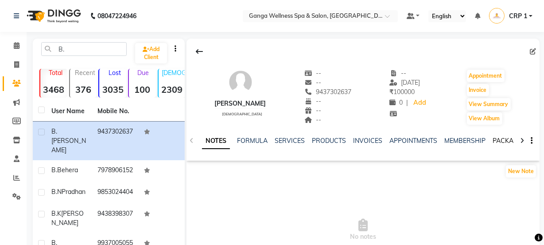
click at [502, 142] on link "PACKAGES" at bounding box center [509, 141] width 33 height 8
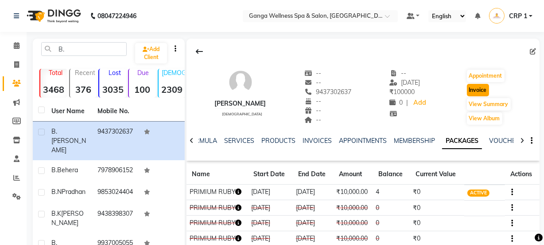
click at [478, 94] on button "Invoice" at bounding box center [478, 90] width 22 height 12
select select "service"
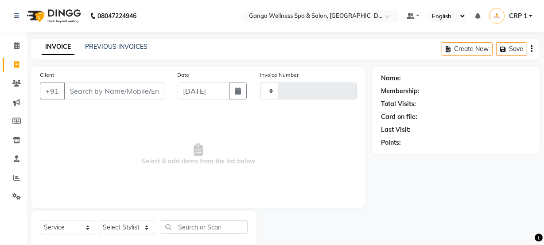
scroll to position [22, 0]
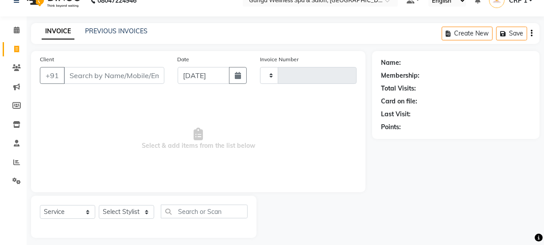
type input "2277"
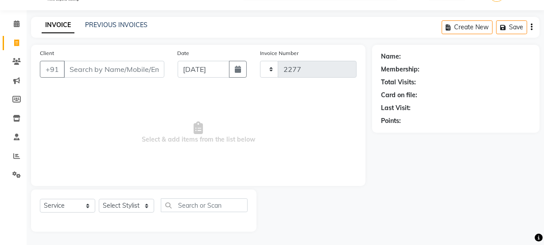
select select "715"
type input "9437302637"
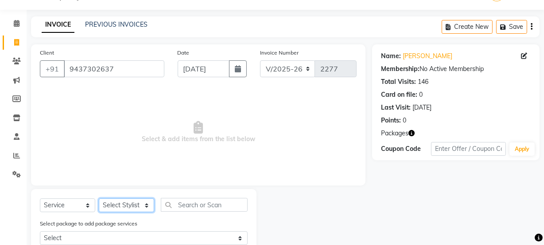
click at [125, 207] on select "Select Stylist Aarovi [PERSON_NAME] [PERSON_NAME] Ammi [PERSON_NAME] CRP 1 CRP …" at bounding box center [126, 205] width 55 height 14
select select "69036"
click at [99, 198] on select "Select Stylist Aarovi [PERSON_NAME] [PERSON_NAME] Ammi [PERSON_NAME] CRP 1 CRP …" at bounding box center [126, 205] width 55 height 14
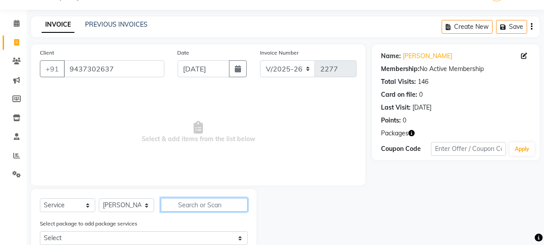
click at [180, 199] on input "text" at bounding box center [204, 205] width 87 height 14
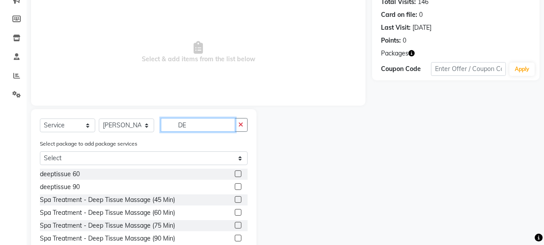
scroll to position [102, 0]
type input "DE"
click at [235, 175] on label at bounding box center [238, 173] width 7 height 7
click at [235, 175] on input "checkbox" at bounding box center [238, 174] width 6 height 6
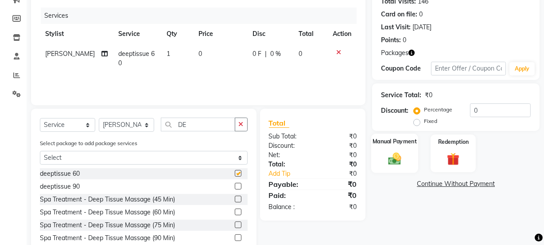
checkbox input "false"
click at [454, 158] on img at bounding box center [453, 159] width 21 height 16
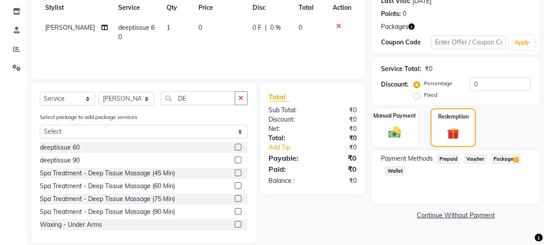
scroll to position [141, 0]
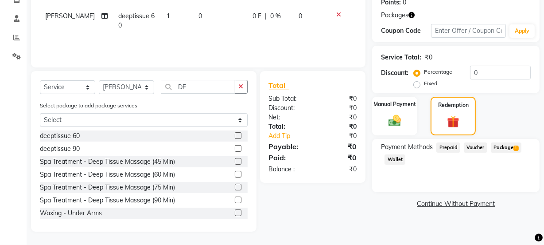
click at [502, 149] on span "Package 1" at bounding box center [506, 147] width 31 height 10
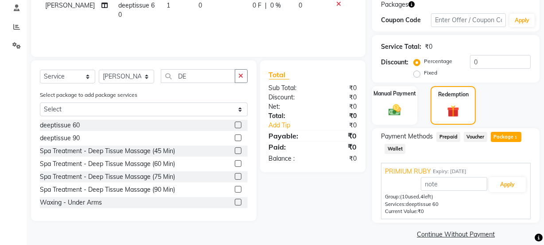
scroll to position [160, 0]
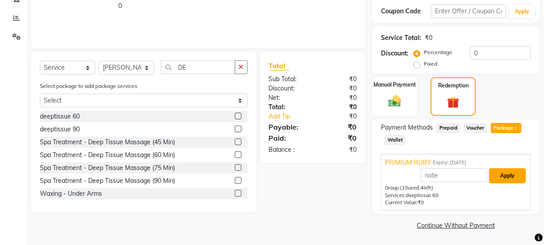
click at [505, 179] on button "Apply" at bounding box center [507, 175] width 37 height 15
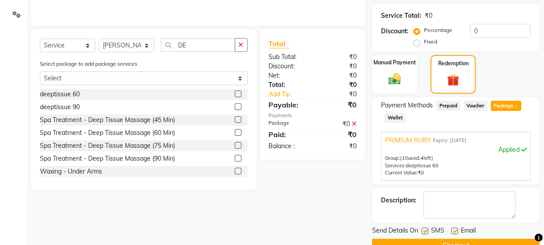
scroll to position [202, 0]
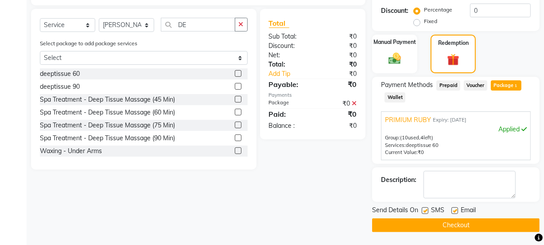
click at [460, 228] on button "Checkout" at bounding box center [456, 225] width 168 height 14
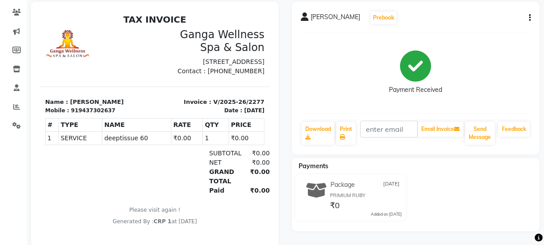
scroll to position [57, 0]
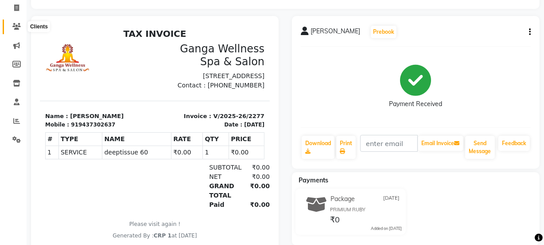
click at [16, 23] on icon at bounding box center [16, 26] width 8 height 7
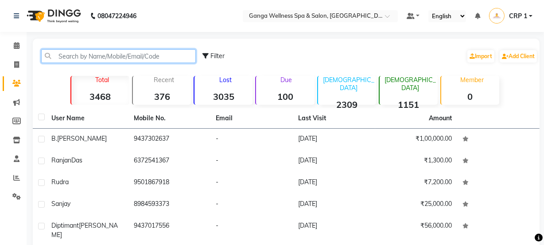
click at [85, 55] on input "text" at bounding box center [118, 56] width 155 height 14
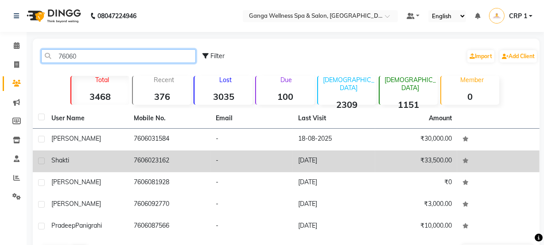
type input "76060"
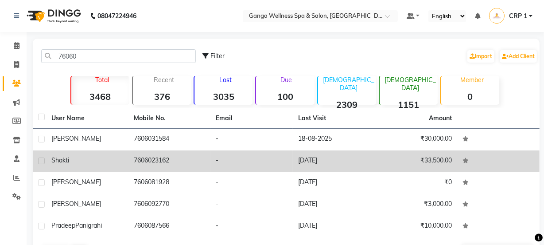
click at [157, 165] on td "7606023162" at bounding box center [170, 161] width 82 height 22
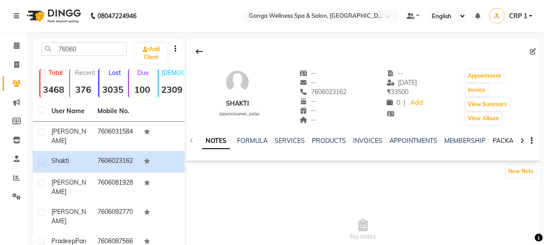
click at [495, 137] on link "PACKAGES" at bounding box center [509, 141] width 33 height 8
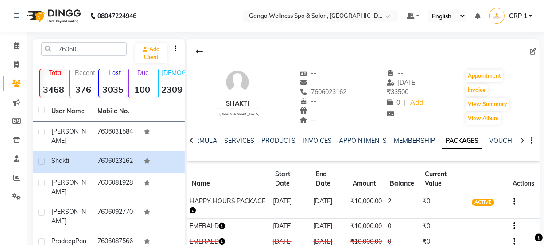
click at [192, 210] on icon "button" at bounding box center [193, 210] width 6 height 6
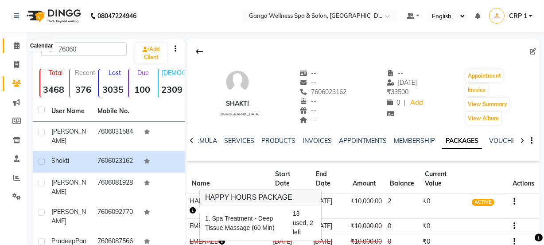
click at [16, 47] on icon at bounding box center [17, 45] width 6 height 7
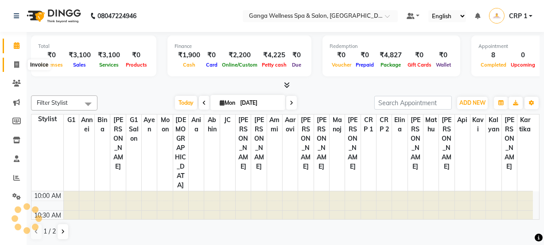
click at [14, 66] on icon at bounding box center [16, 64] width 5 height 7
select select "service"
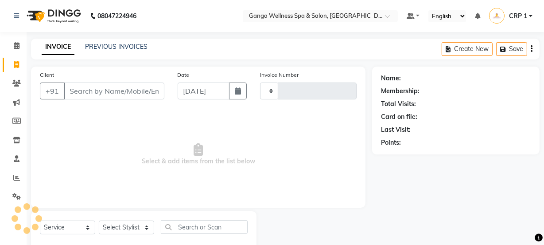
type input "2278"
select select "715"
click at [18, 47] on icon at bounding box center [17, 45] width 6 height 7
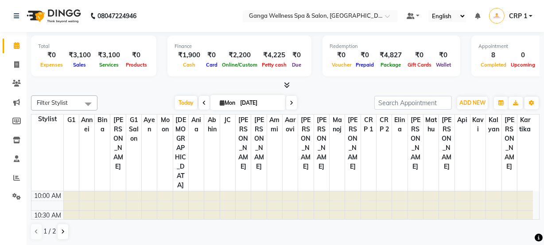
click at [11, 85] on span at bounding box center [17, 83] width 16 height 10
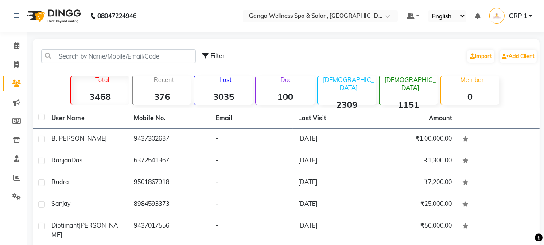
click at [290, 95] on strong "100" at bounding box center [285, 96] width 58 height 11
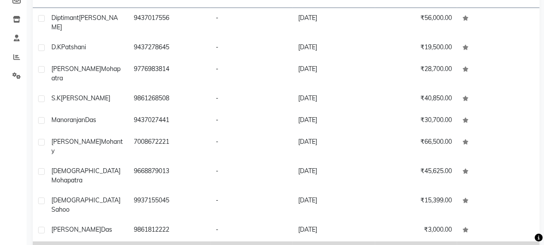
scroll to position [139, 0]
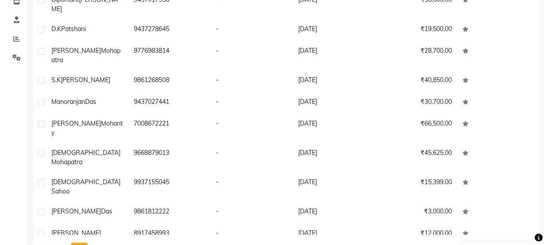
click at [85, 243] on button "Next" at bounding box center [79, 249] width 17 height 12
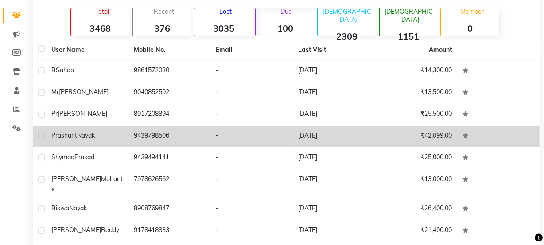
scroll to position [58, 0]
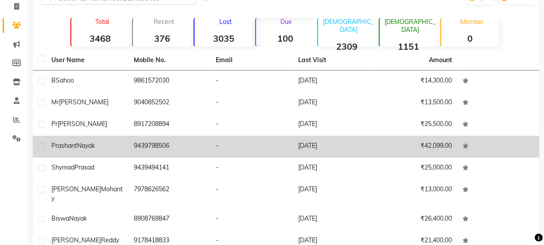
click at [111, 148] on div "[PERSON_NAME]" at bounding box center [87, 145] width 72 height 9
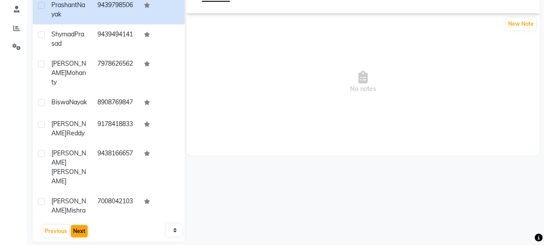
scroll to position [160, 0]
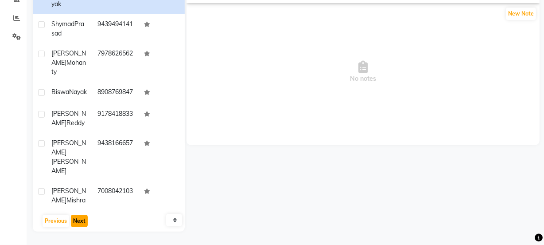
click at [78, 219] on button "Next" at bounding box center [79, 221] width 17 height 12
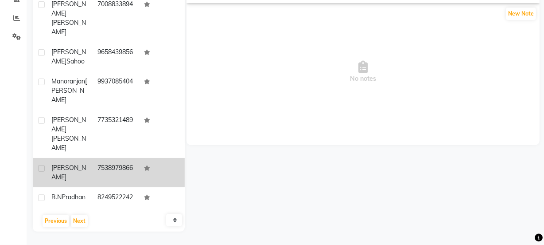
click at [89, 158] on td "[PERSON_NAME]" at bounding box center [69, 172] width 46 height 29
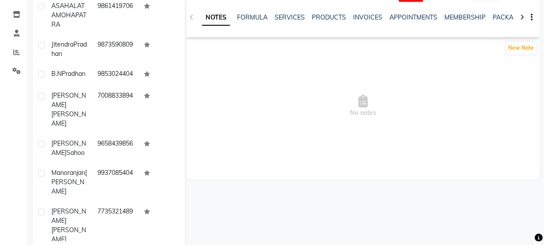
scroll to position [79, 0]
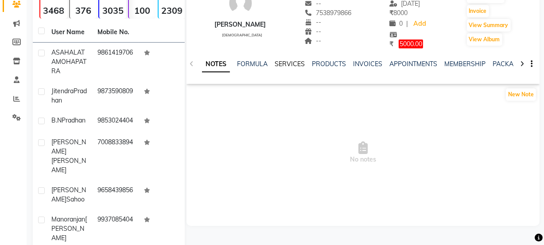
click at [289, 66] on link "SERVICES" at bounding box center [290, 64] width 30 height 8
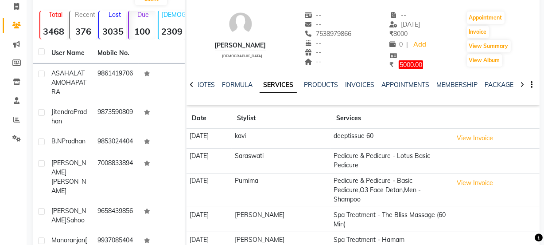
scroll to position [39, 0]
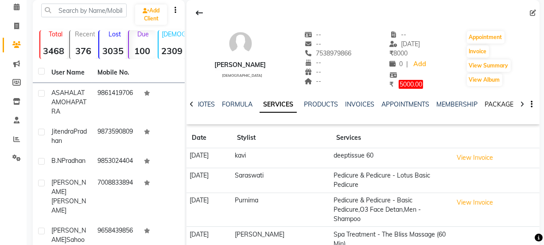
click at [495, 104] on link "PACKAGES" at bounding box center [501, 104] width 33 height 8
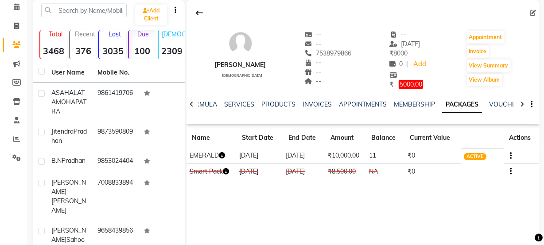
click at [225, 157] on icon "button" at bounding box center [222, 155] width 6 height 6
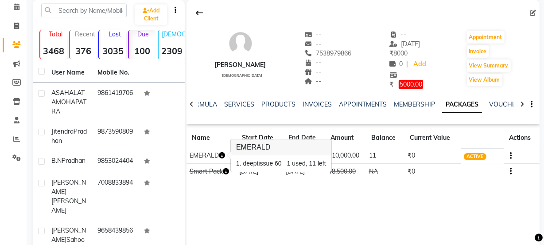
click at [240, 198] on div "[PERSON_NAME] [DEMOGRAPHIC_DATA] -- -- 7538979866 -- -- -- -- [DATE] ₹ 8000 0 |…" at bounding box center [363, 133] width 353 height 266
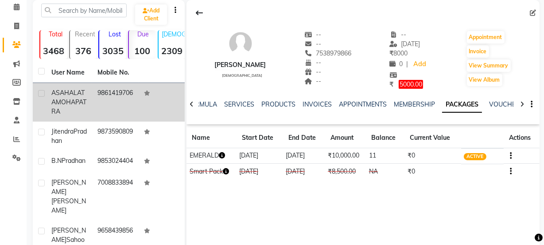
click at [67, 108] on span "MOHAPATRA" at bounding box center [68, 106] width 35 height 17
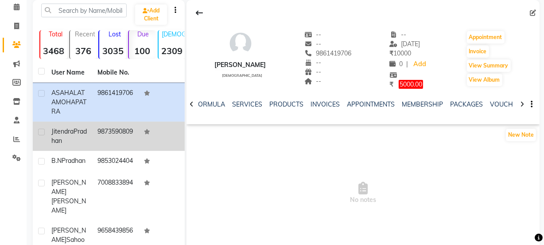
click at [86, 151] on td "[PERSON_NAME]" at bounding box center [69, 135] width 46 height 29
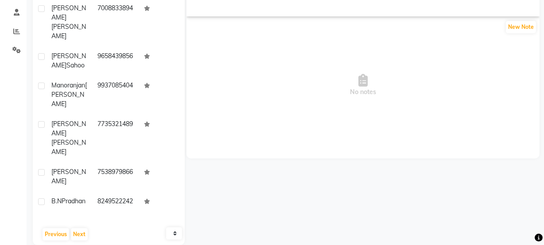
scroll to position [160, 0]
